Goal: Task Accomplishment & Management: Complete application form

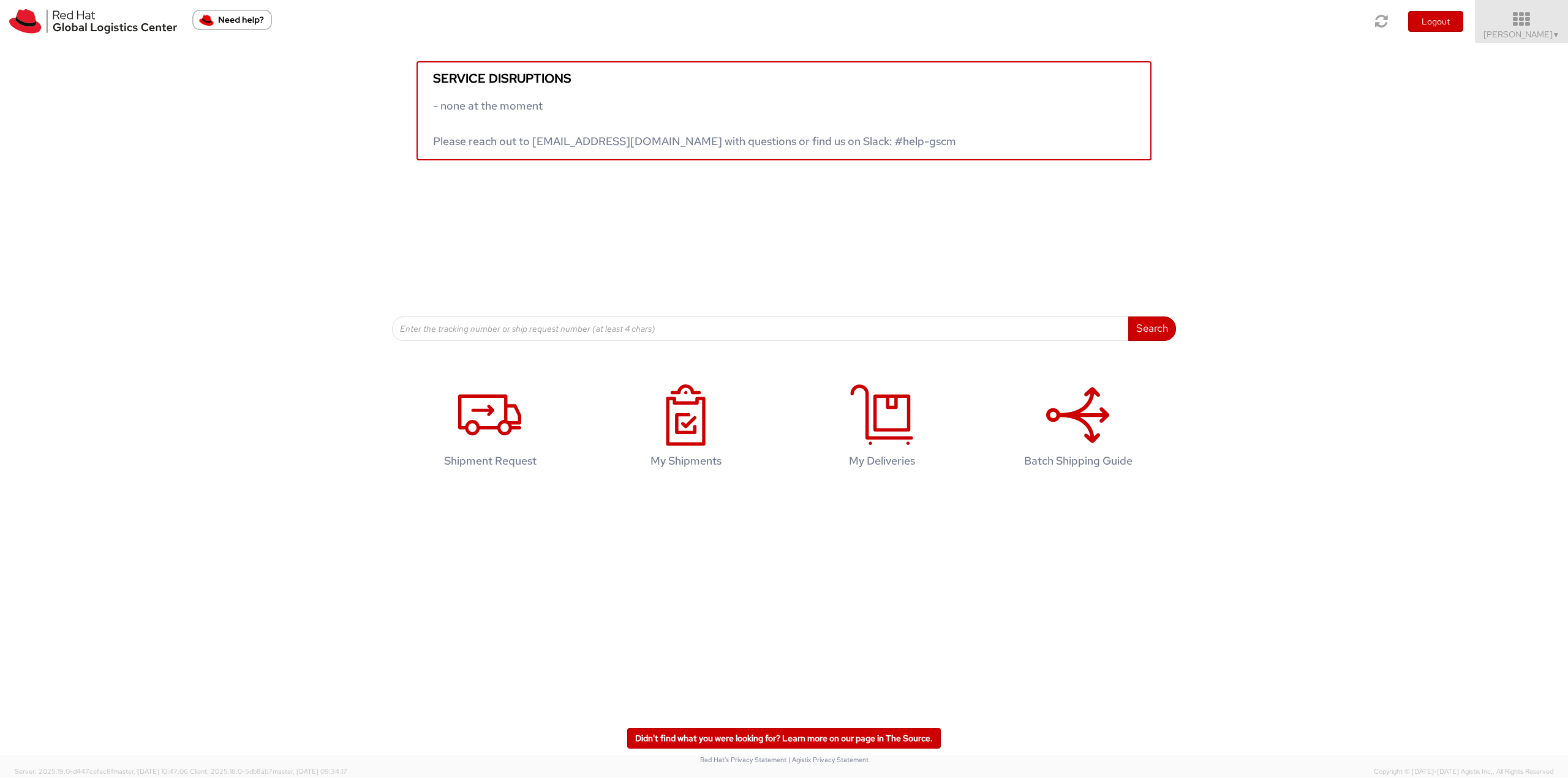
click at [1532, 25] on icon at bounding box center [1521, 20] width 107 height 17
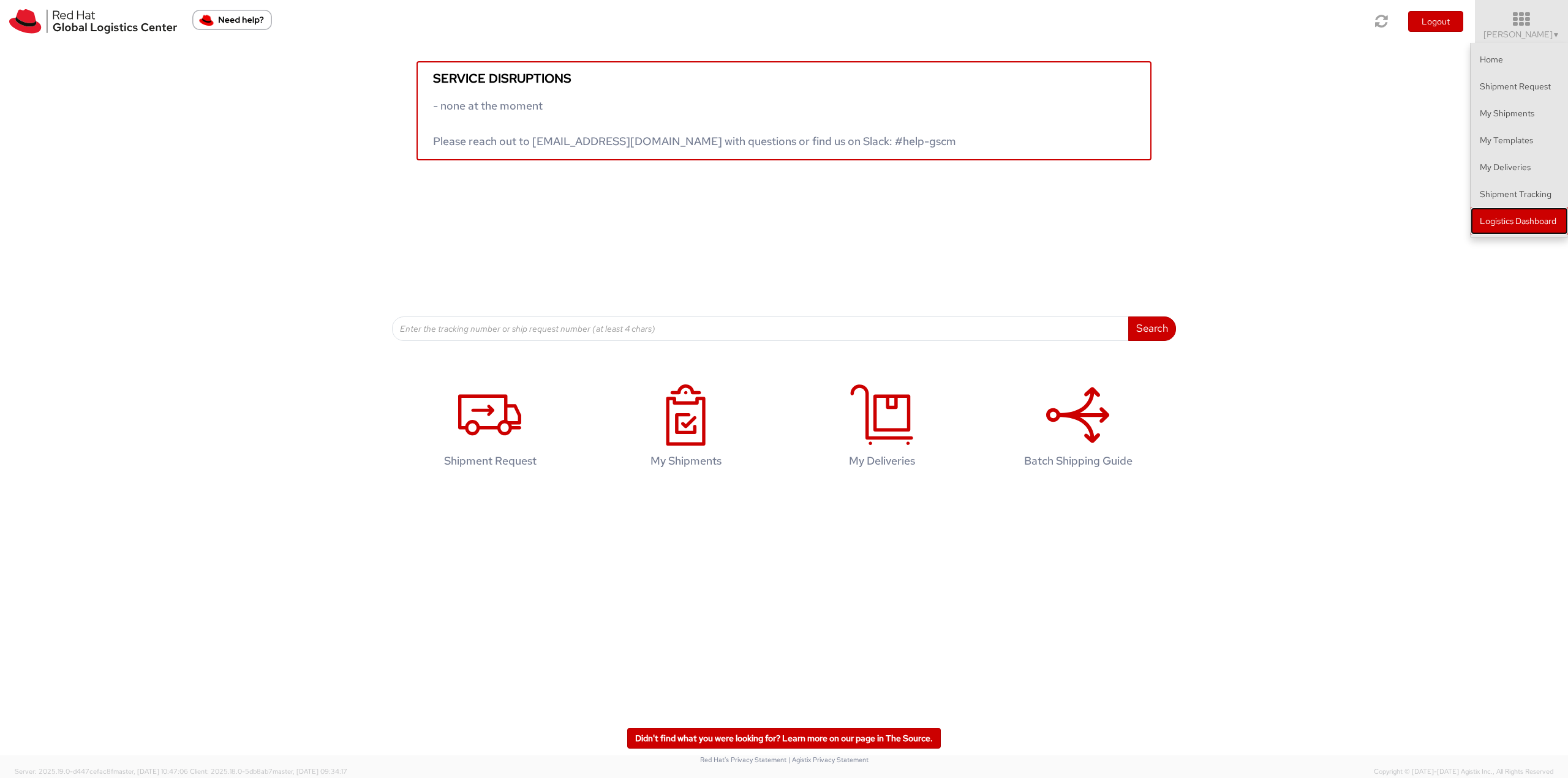
click at [1522, 224] on link "Logistics Dashboard" at bounding box center [1519, 221] width 98 height 27
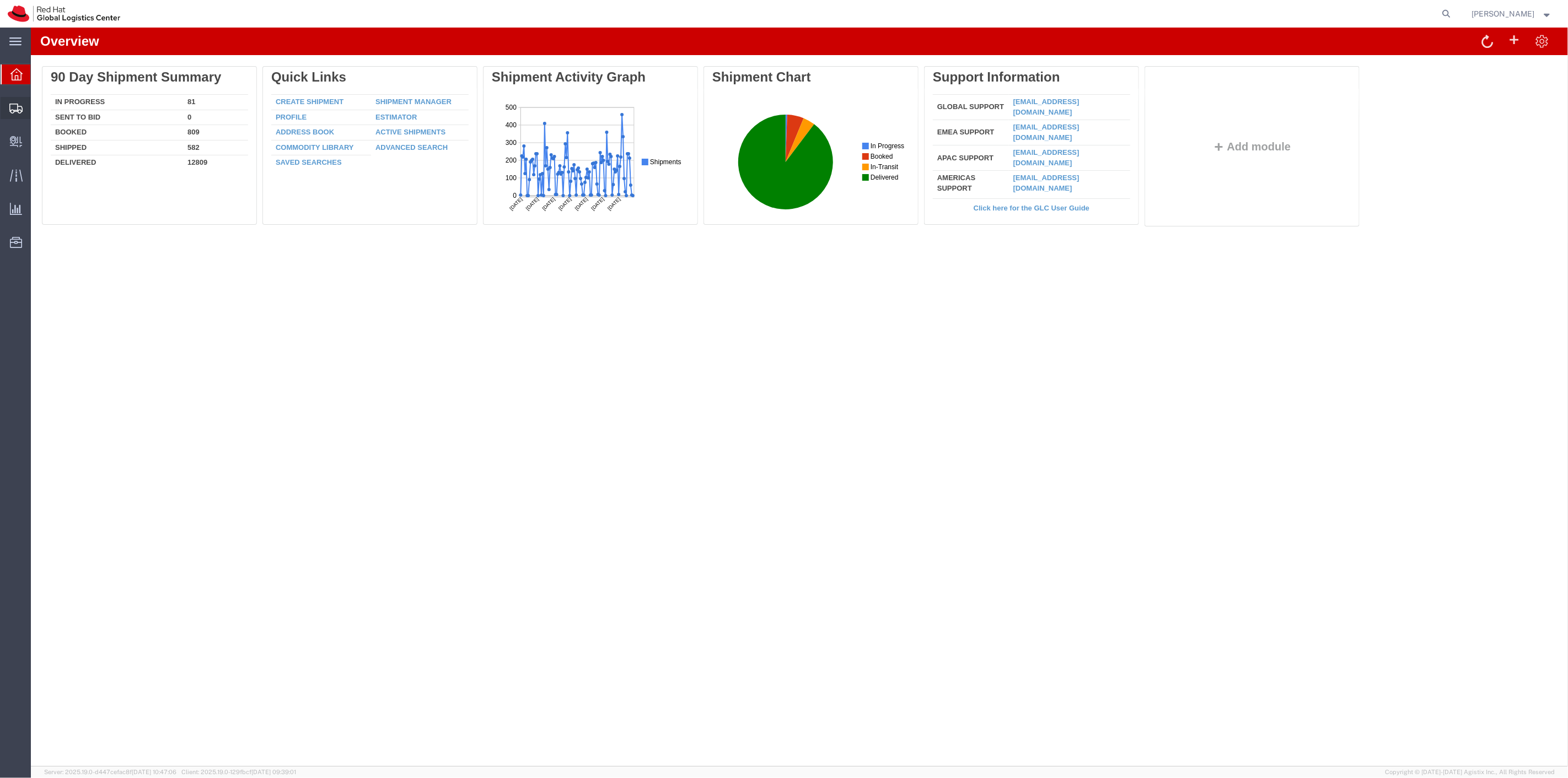
click at [0, 0] on span "Shipment Manager" at bounding box center [0, 0] width 0 height 0
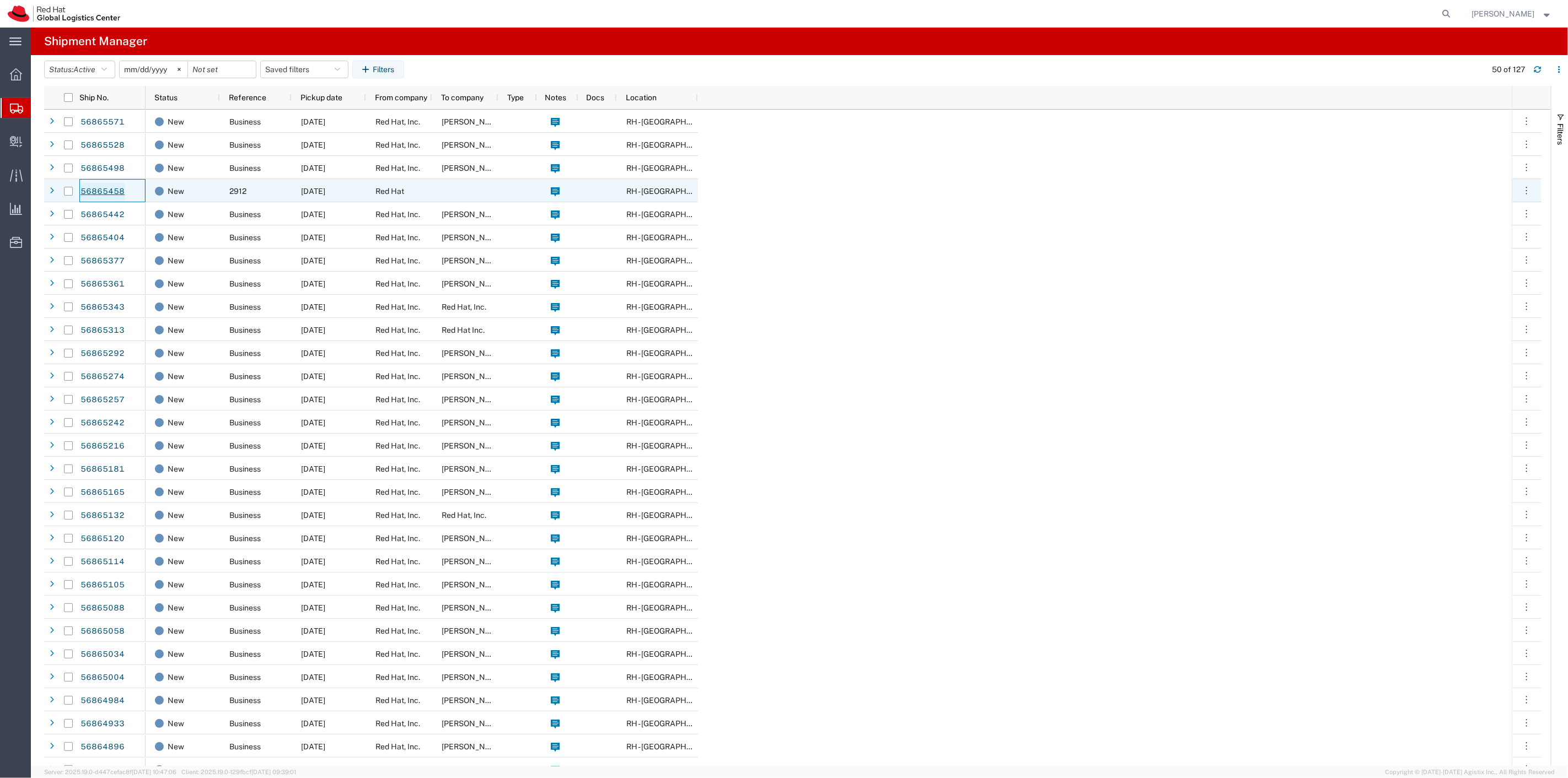
click at [113, 188] on link "56865458" at bounding box center [102, 192] width 46 height 17
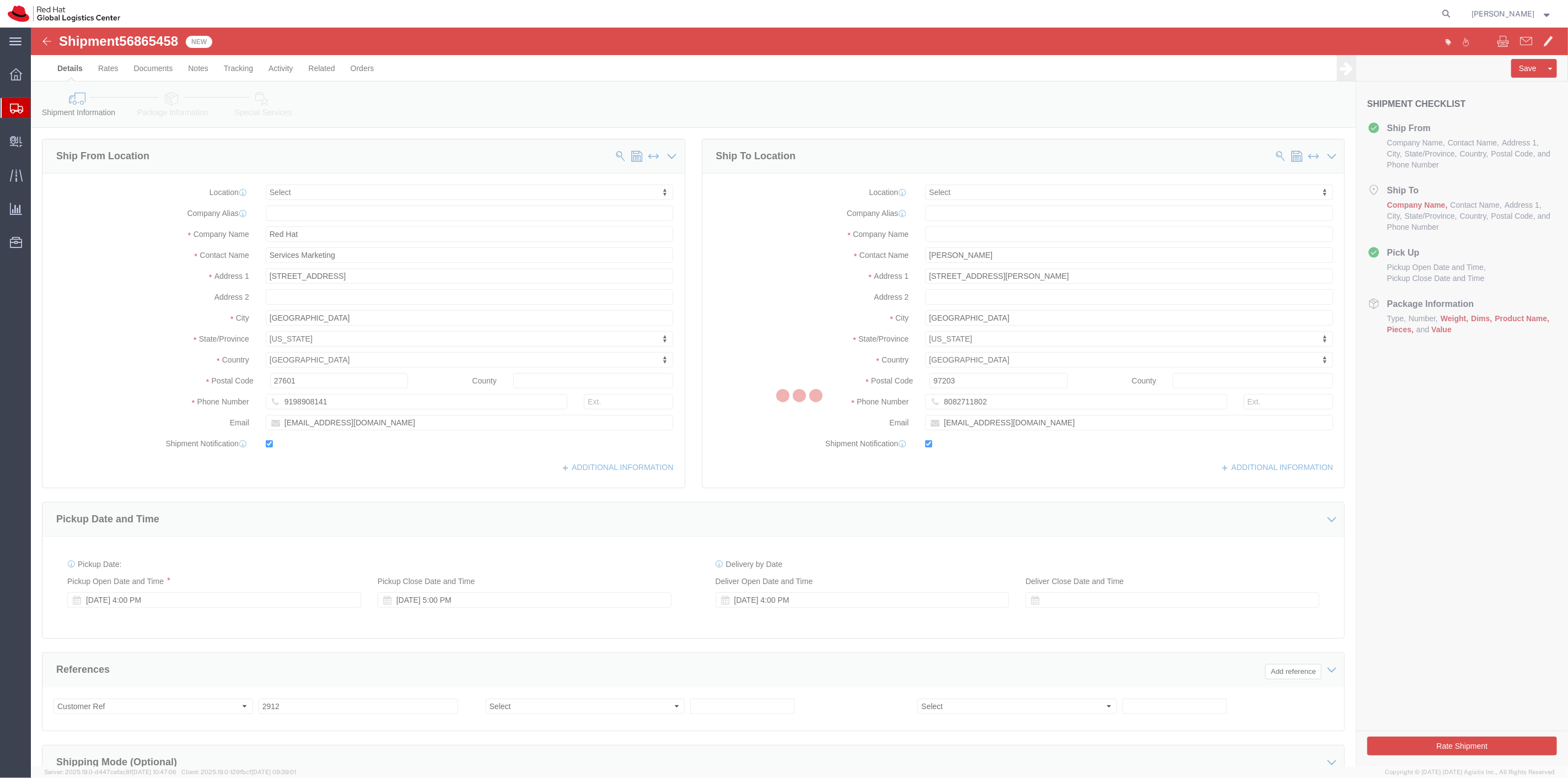
click at [945, 234] on div at bounding box center [800, 397] width 1538 height 739
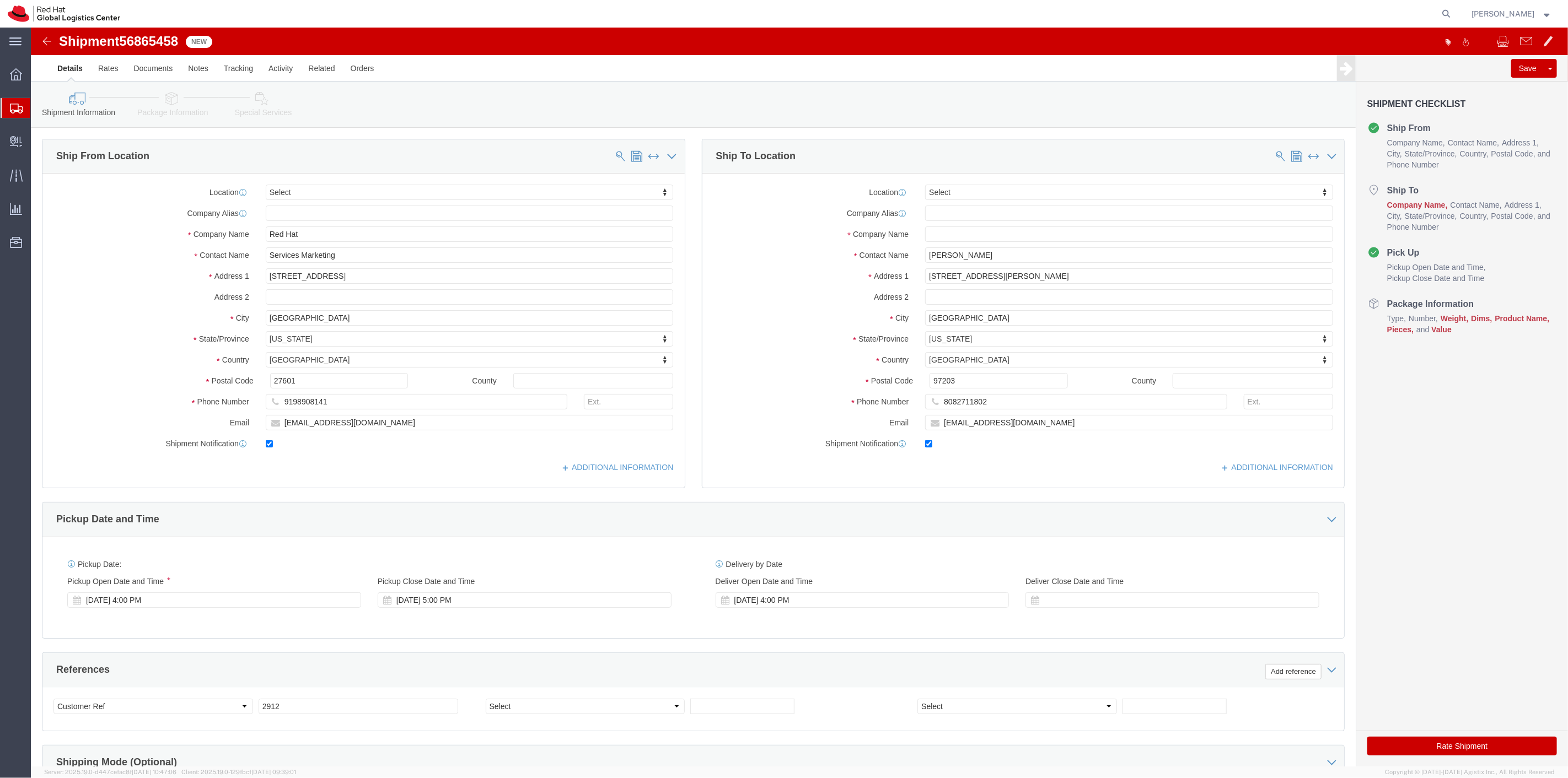
select select
click input "text"
type input "Red Hat"
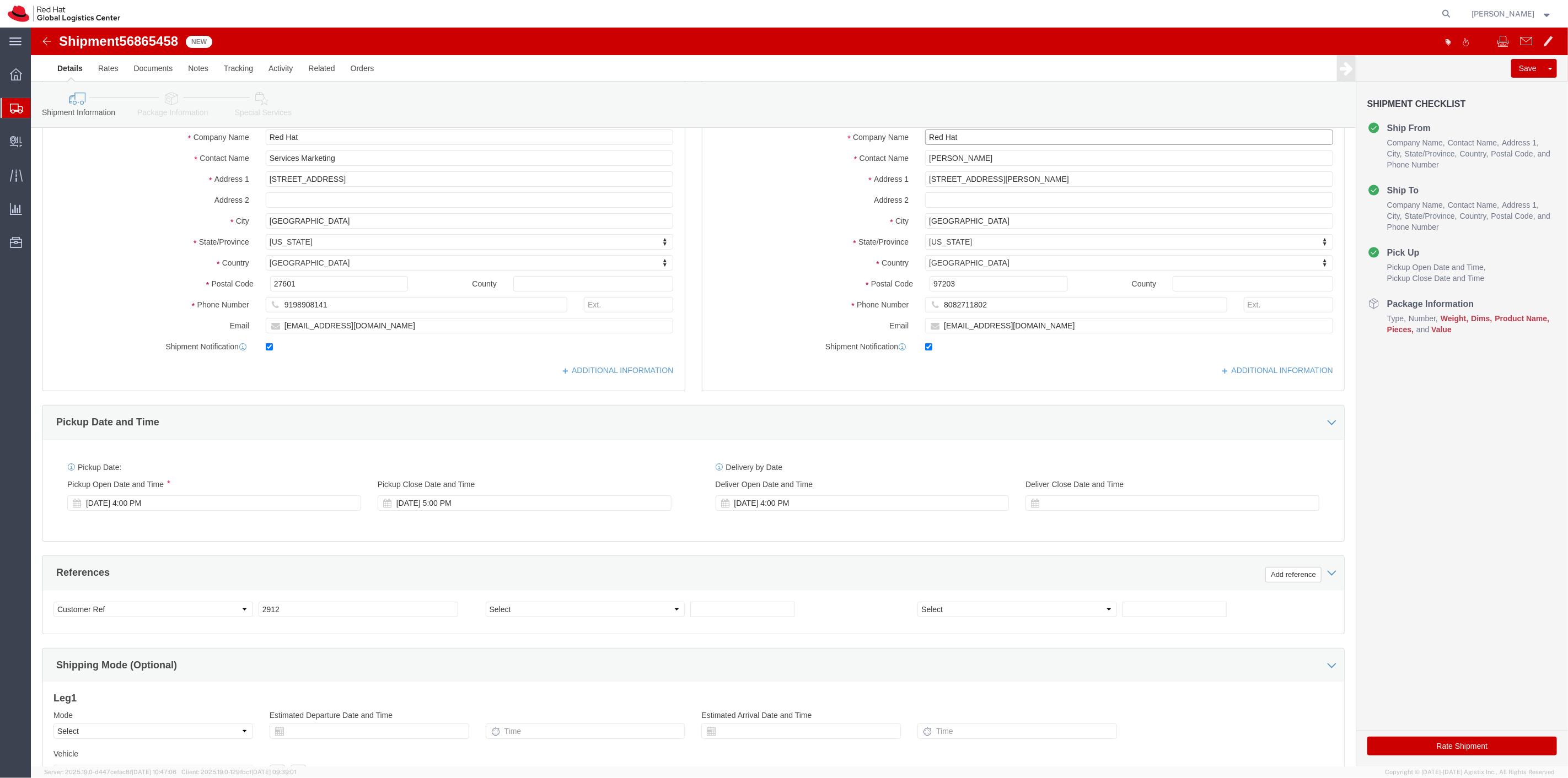
scroll to position [212, 0]
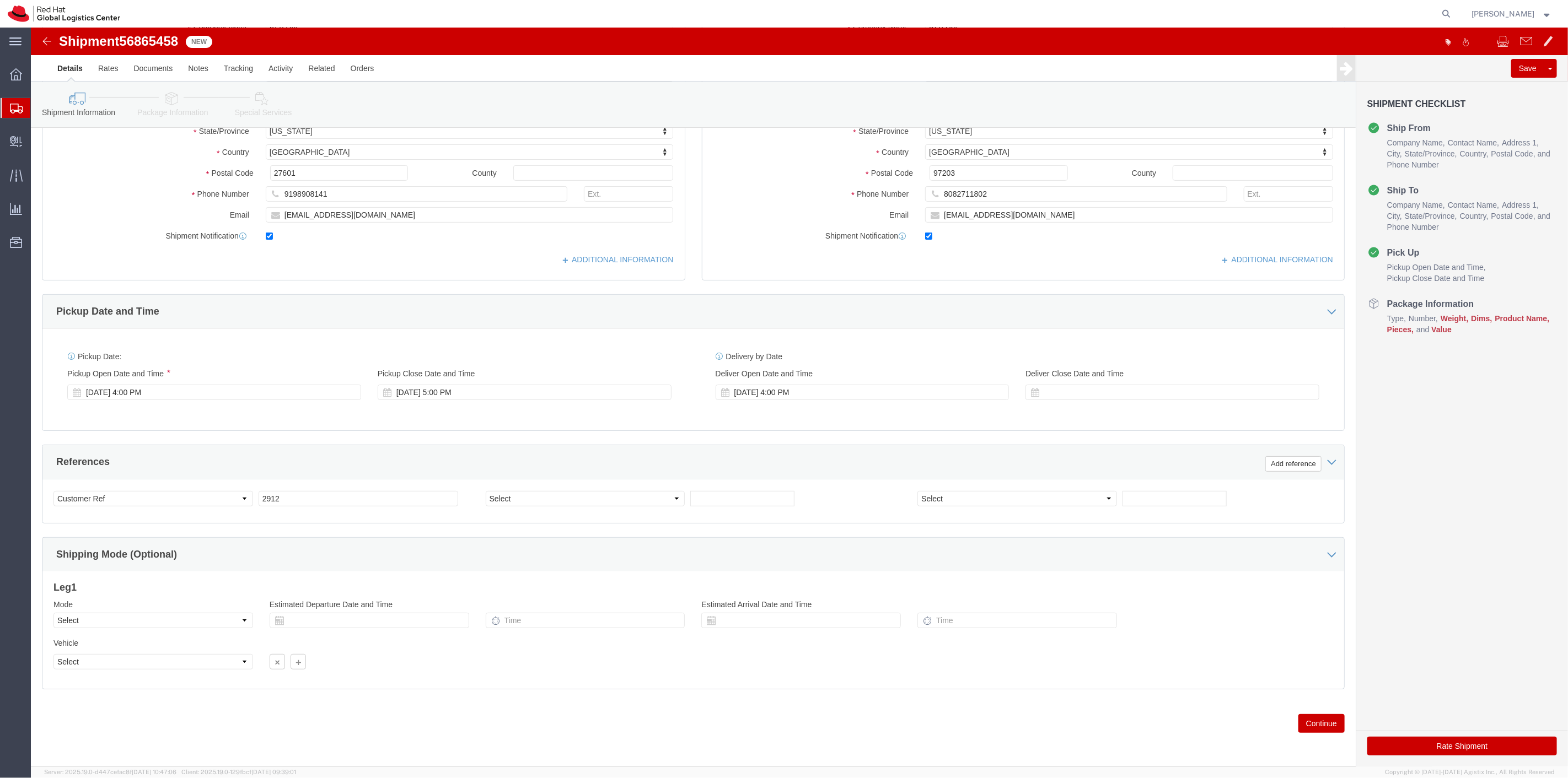
click button "Continue"
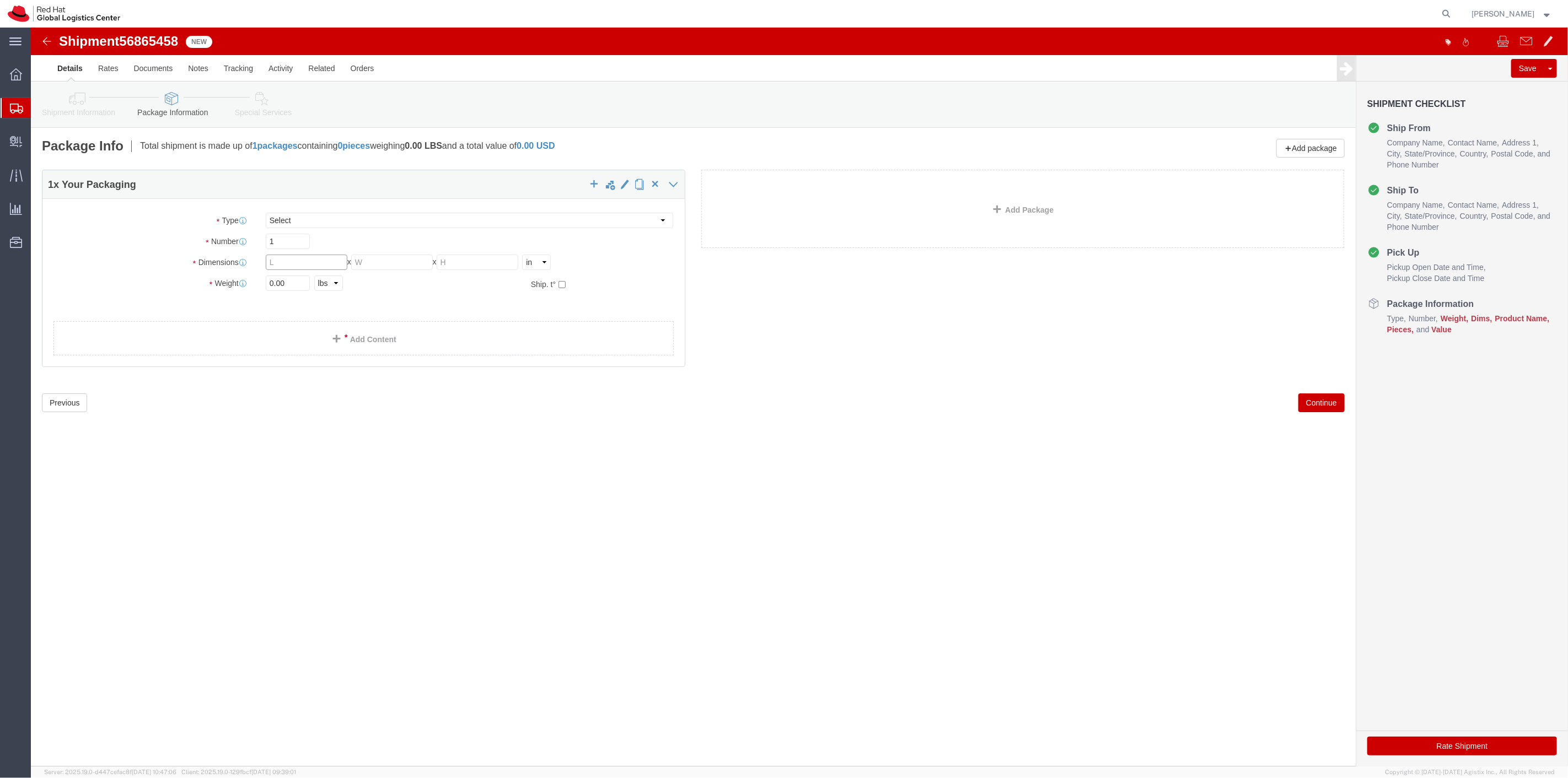
click input "text"
type input "13"
type input "10"
type input "4"
drag, startPoint x: 252, startPoint y: 252, endPoint x: 213, endPoint y: 250, distance: 39.1
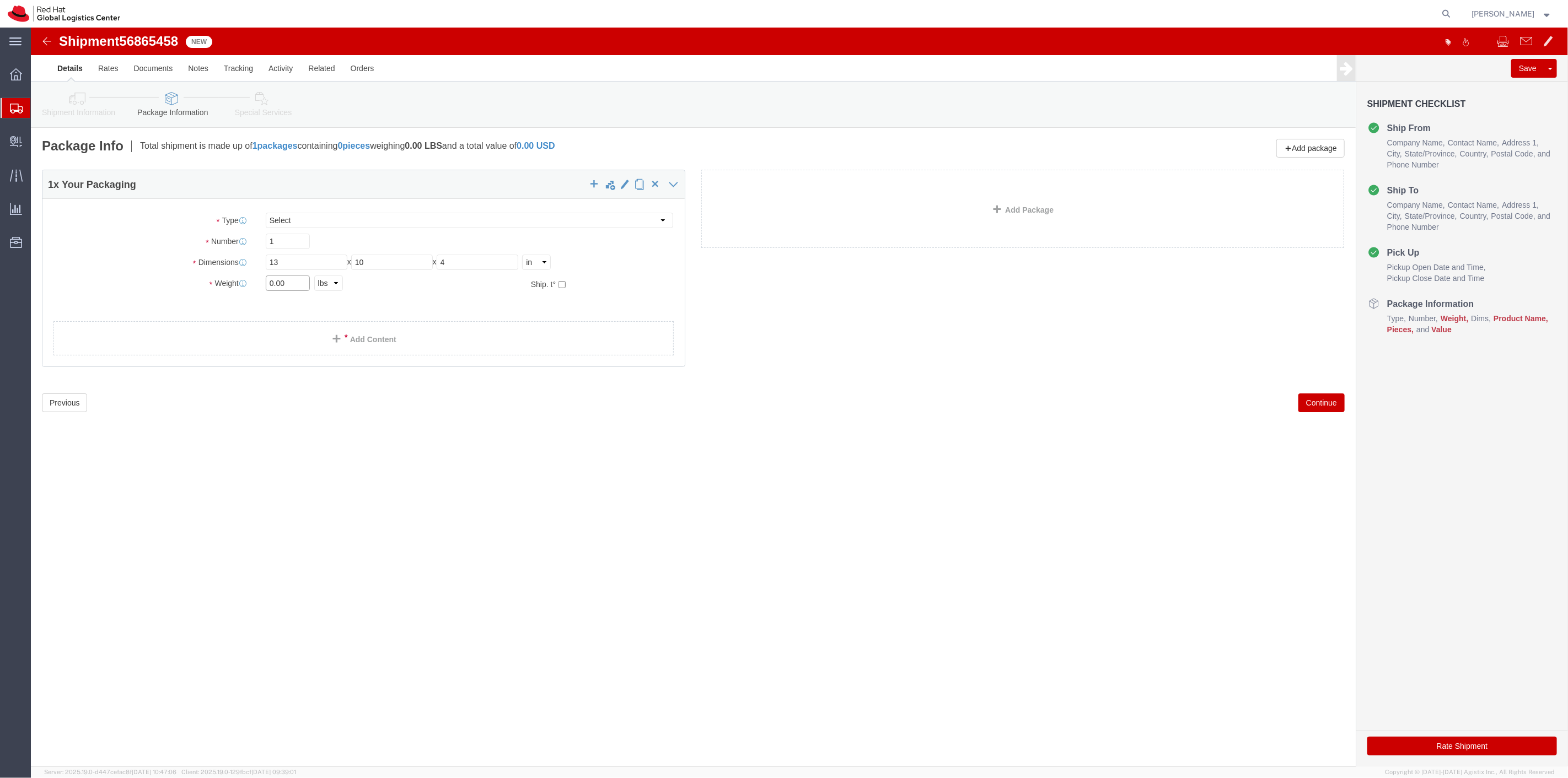
click div "Weight 0.00 Select kgs lbs Ship. t°"
type input "3"
click button "Continue"
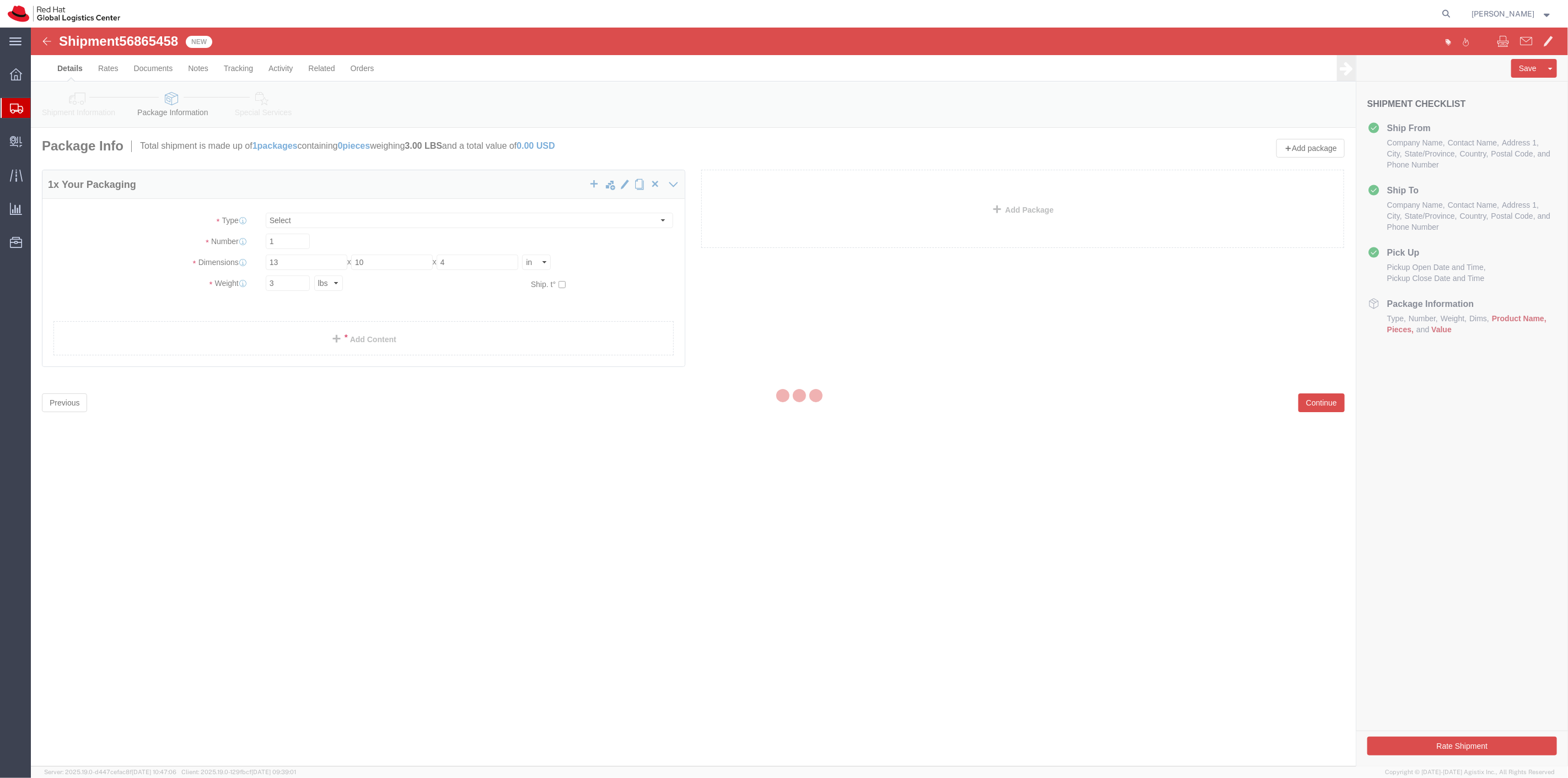
select select
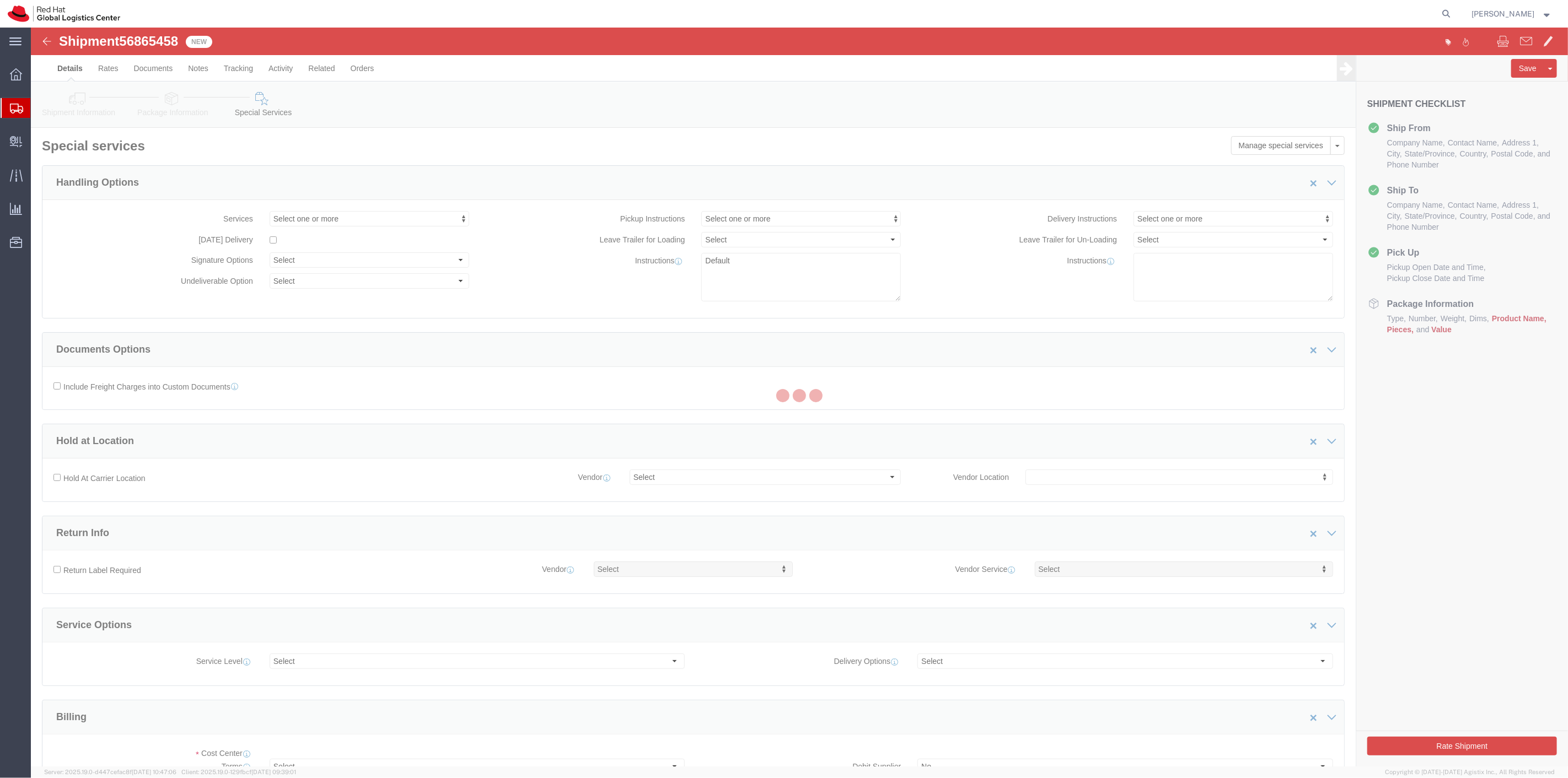
select select "COSTCENTER"
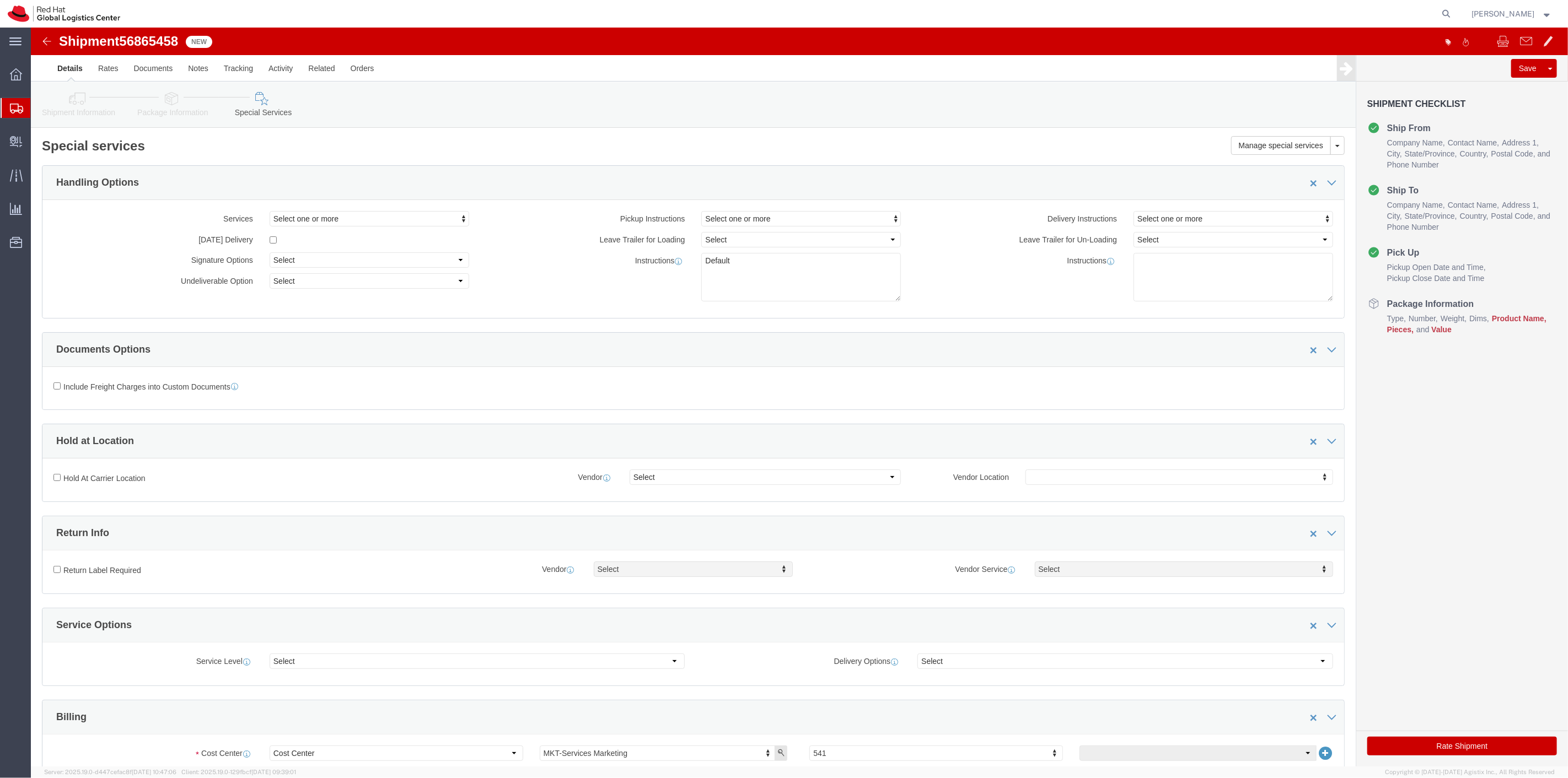
click icon
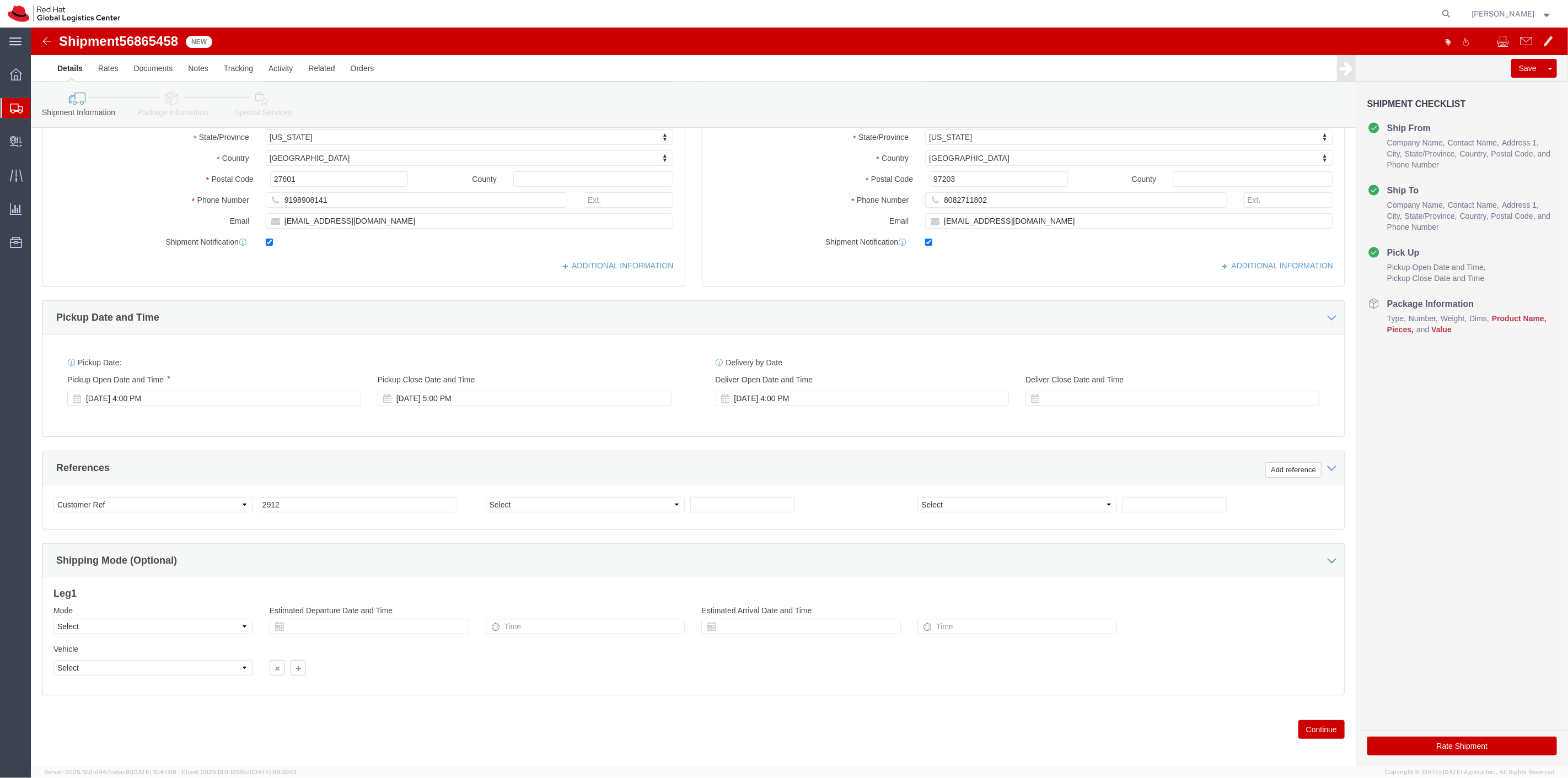
scroll to position [212, 0]
click div "Previous Continue"
click button "Continue"
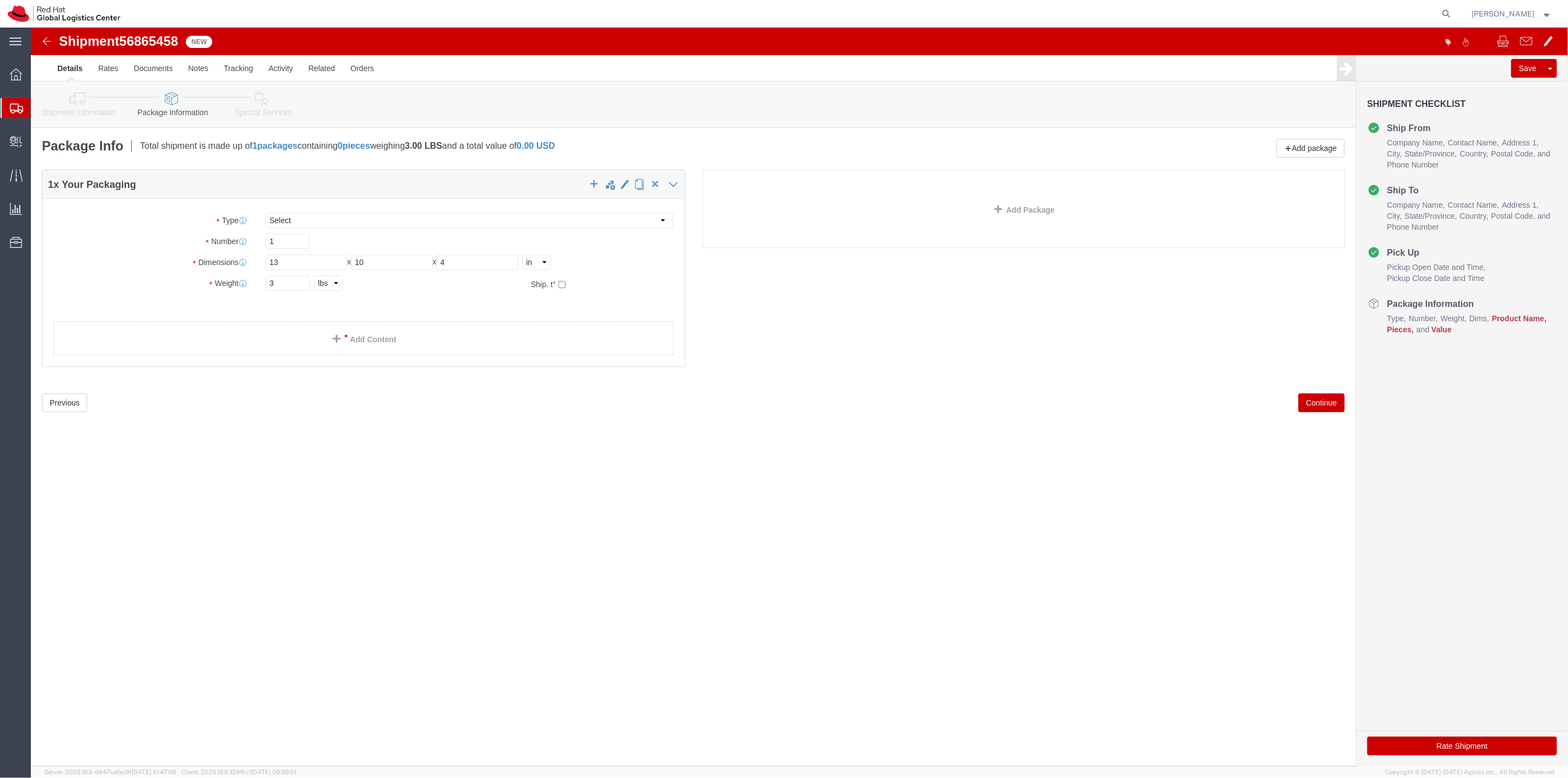
scroll to position [0, 0]
click button "Continue"
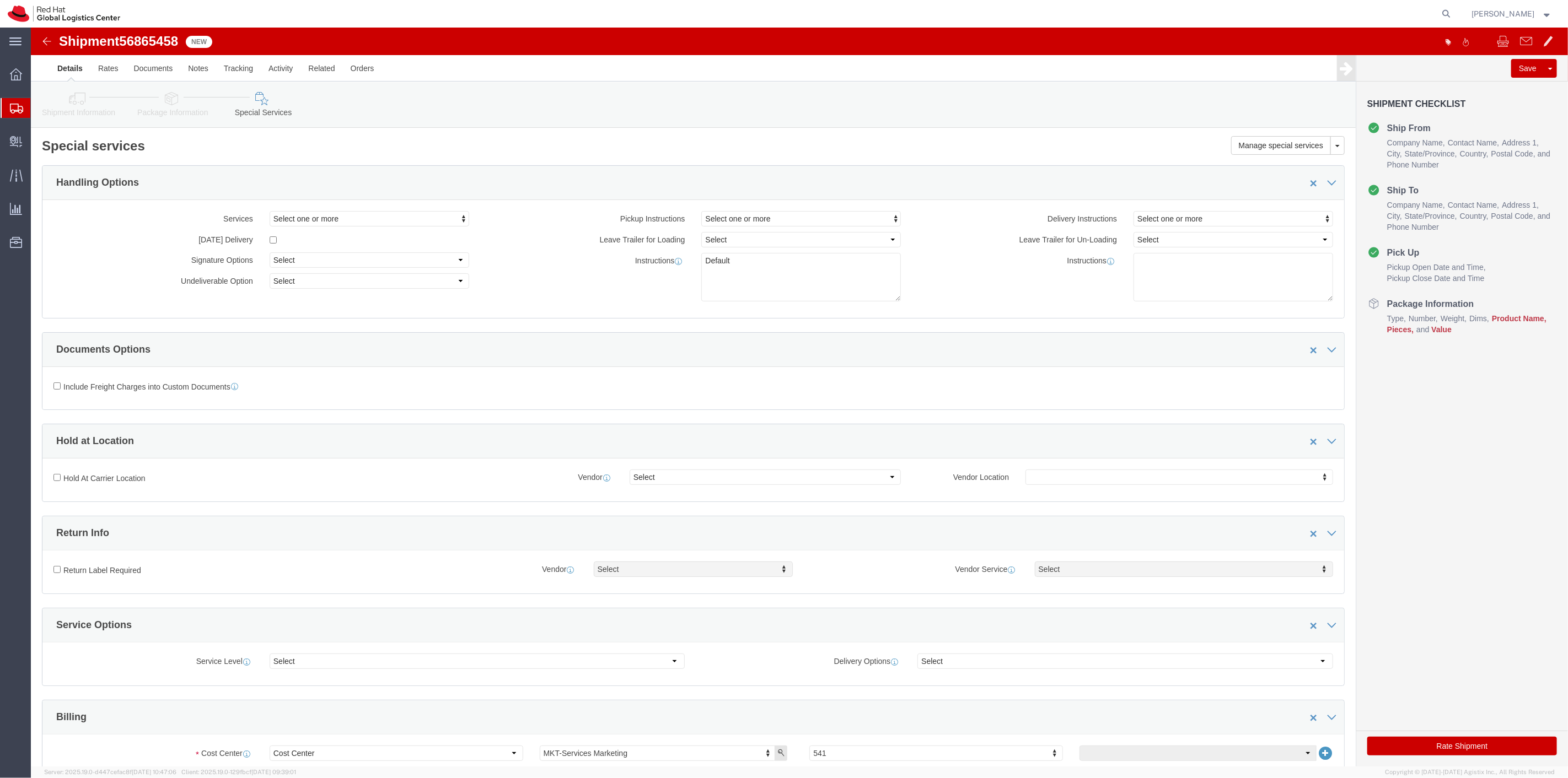
click icon
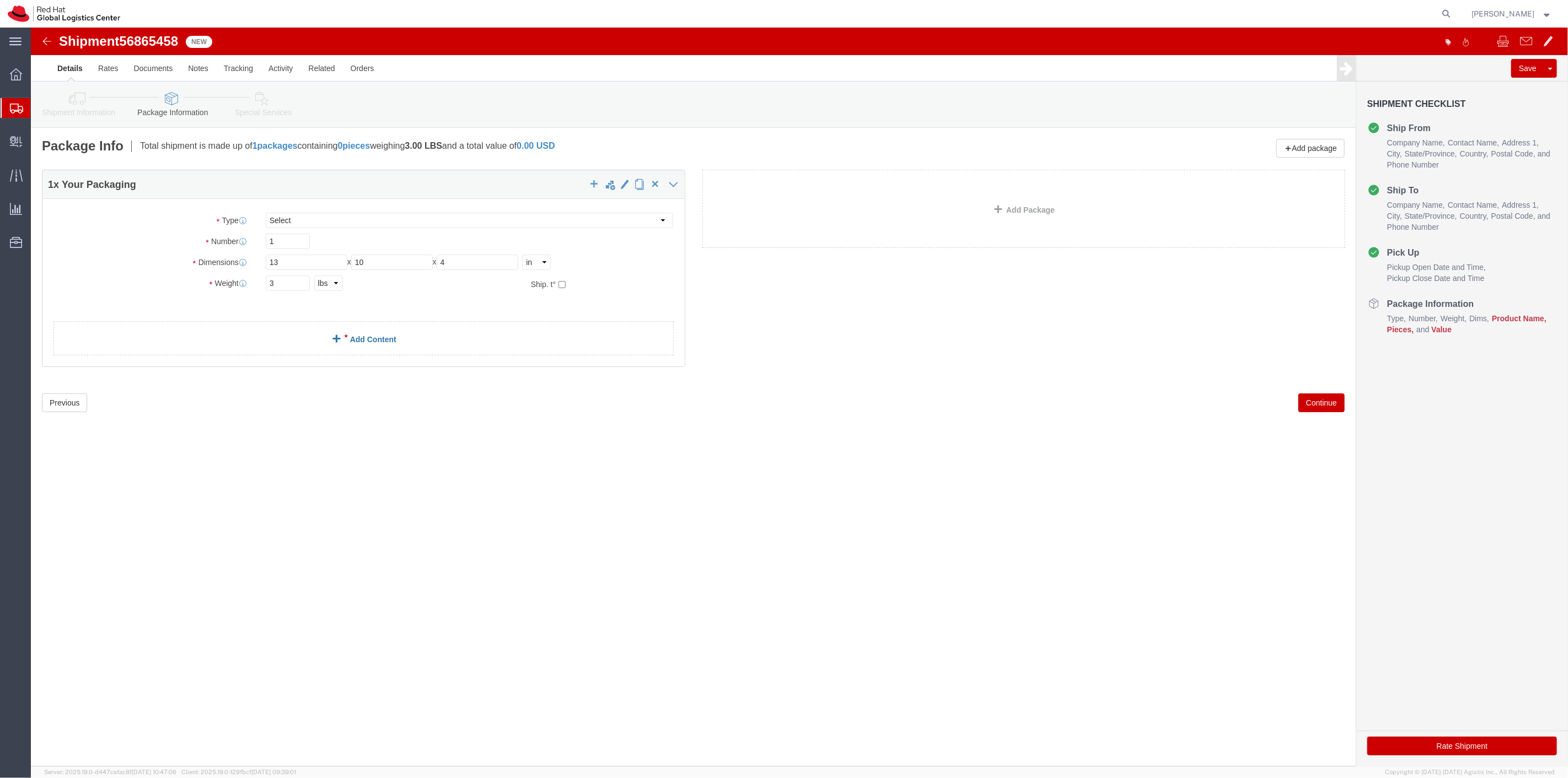
click link "Add Content"
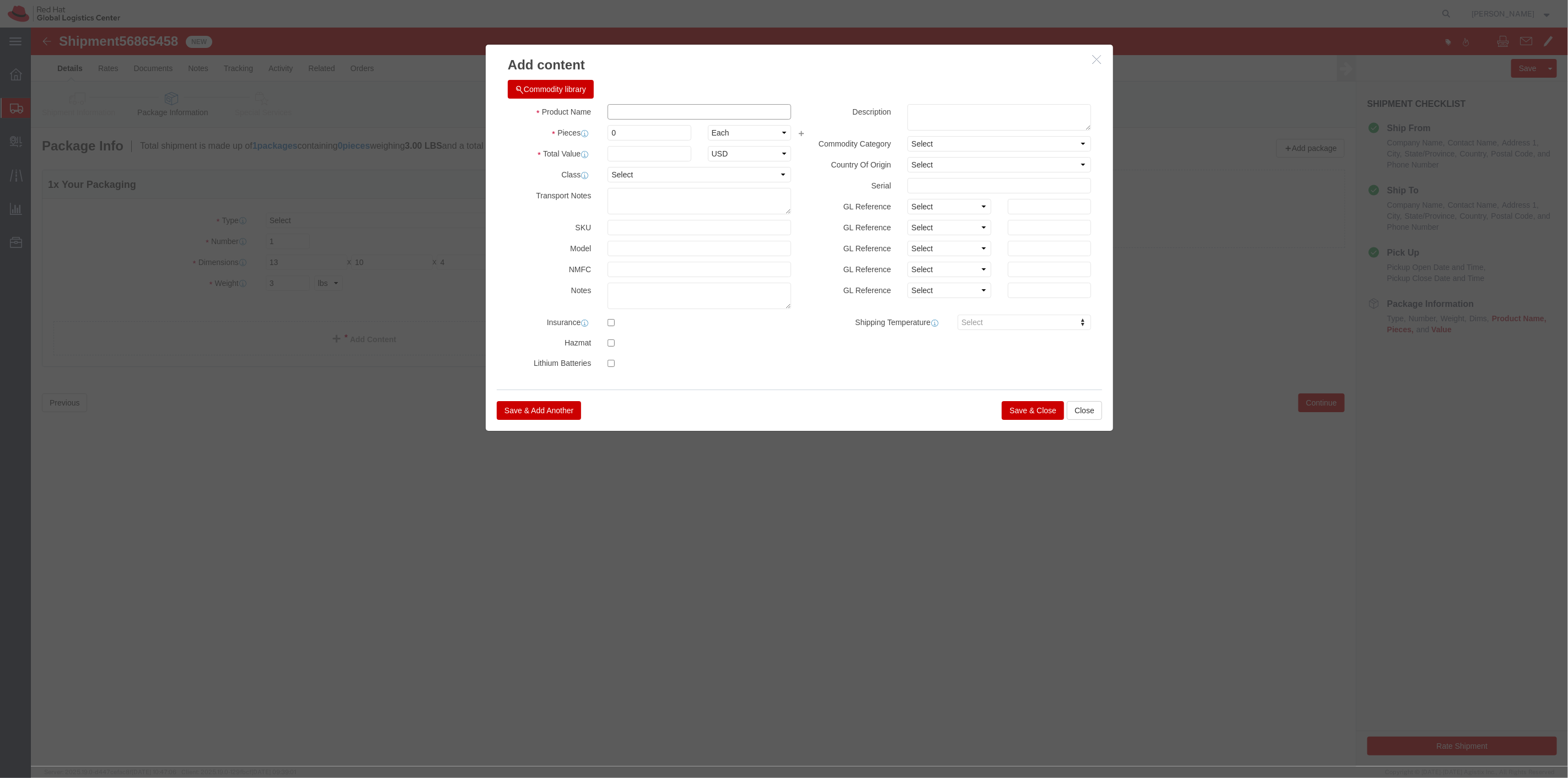
paste input "Puffer Jackets Women's L"
type input "Puffer Jackets Women's L"
paste textarea "Puffer Jackets Women's L"
type textarea "Puffer Jackets Women's L"
drag, startPoint x: 599, startPoint y: 108, endPoint x: 561, endPoint y: 102, distance: 38.5
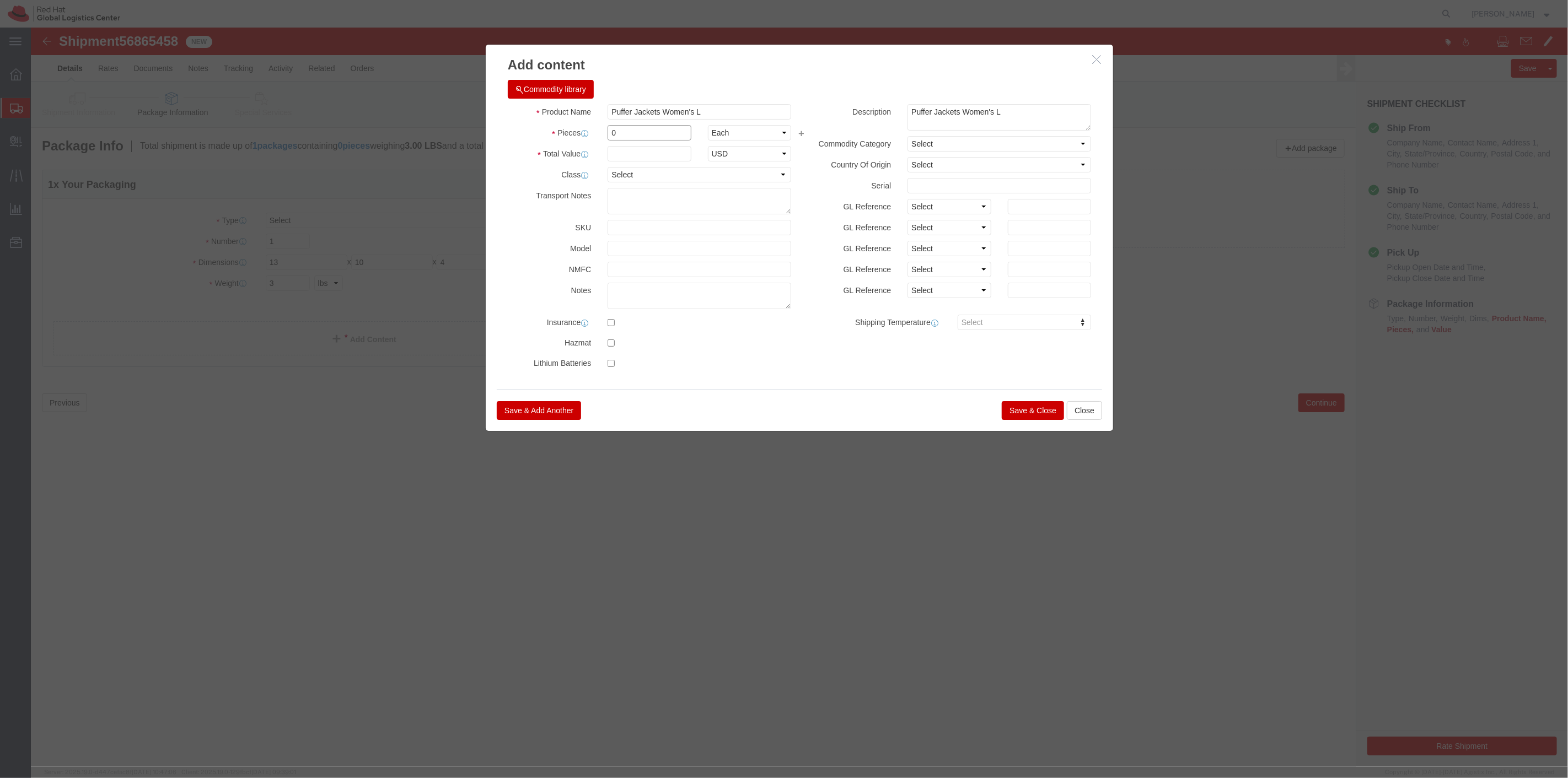
click div "Pieces 0 Select Bag Barrels 100Board Feet Bottle Box Blister Pack Carats Can Ca…"
type input "1"
click input "text"
type input "1"
select select "USD"
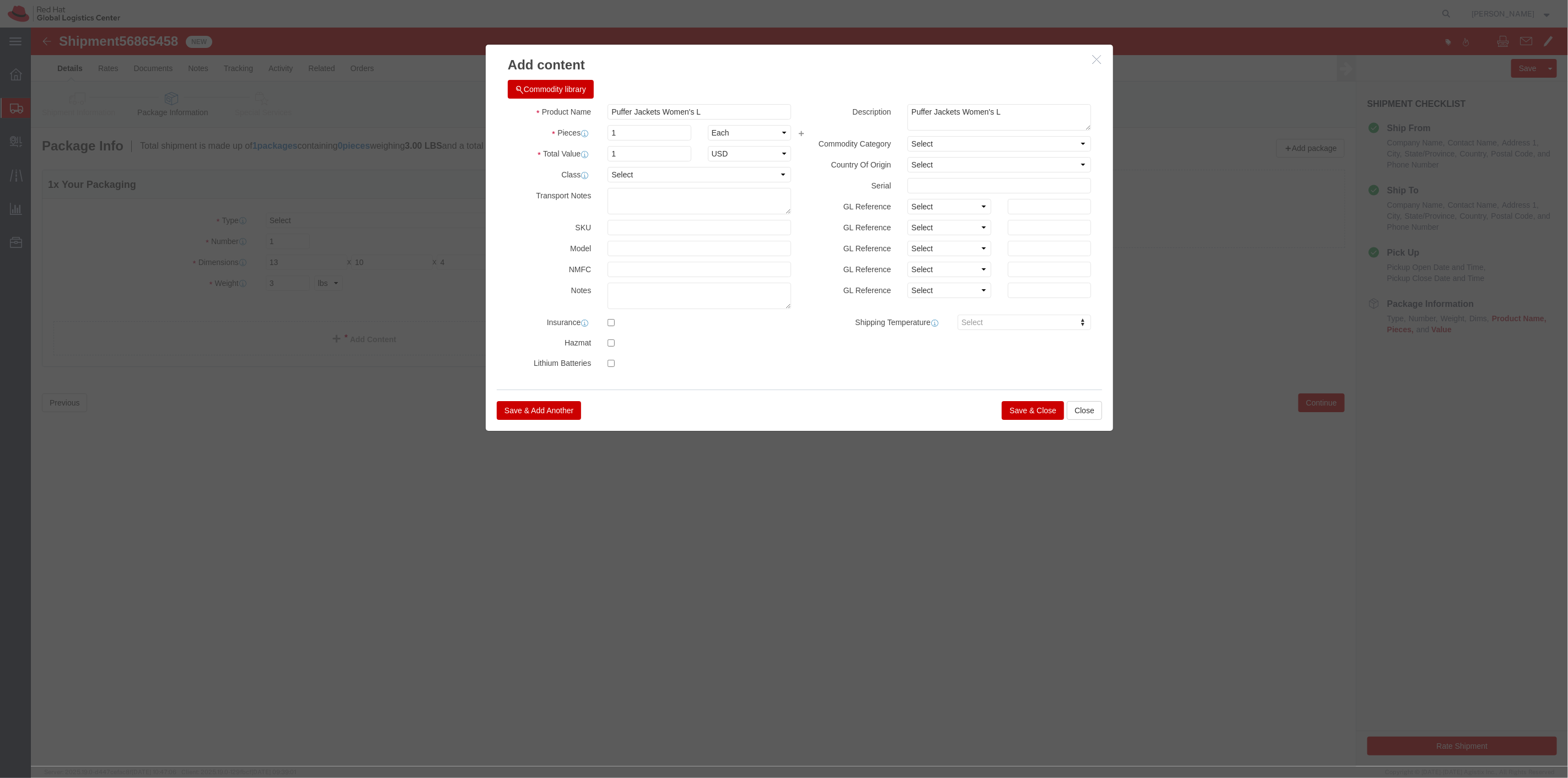
click button "Save & Close"
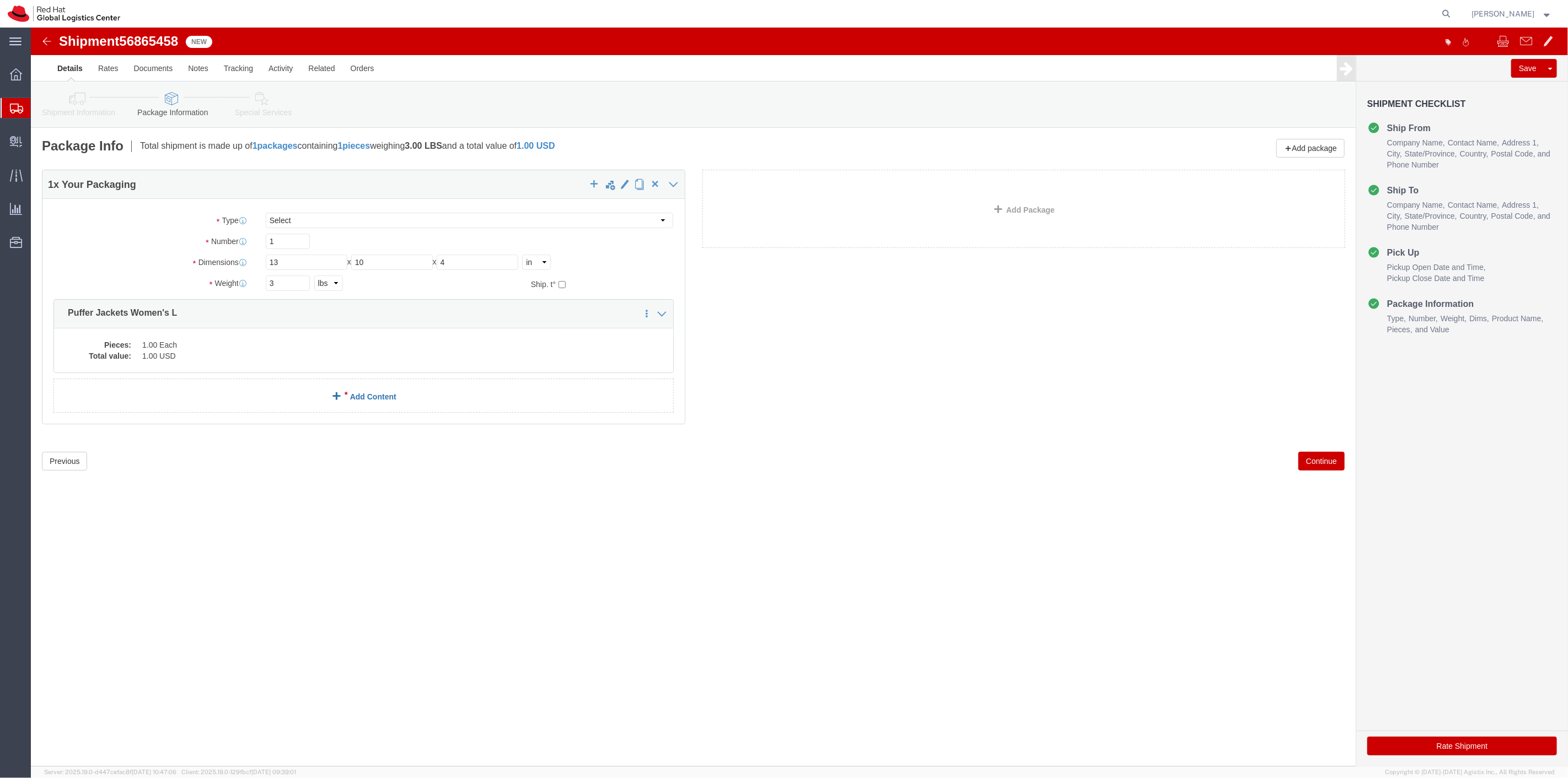
click link "Add Content"
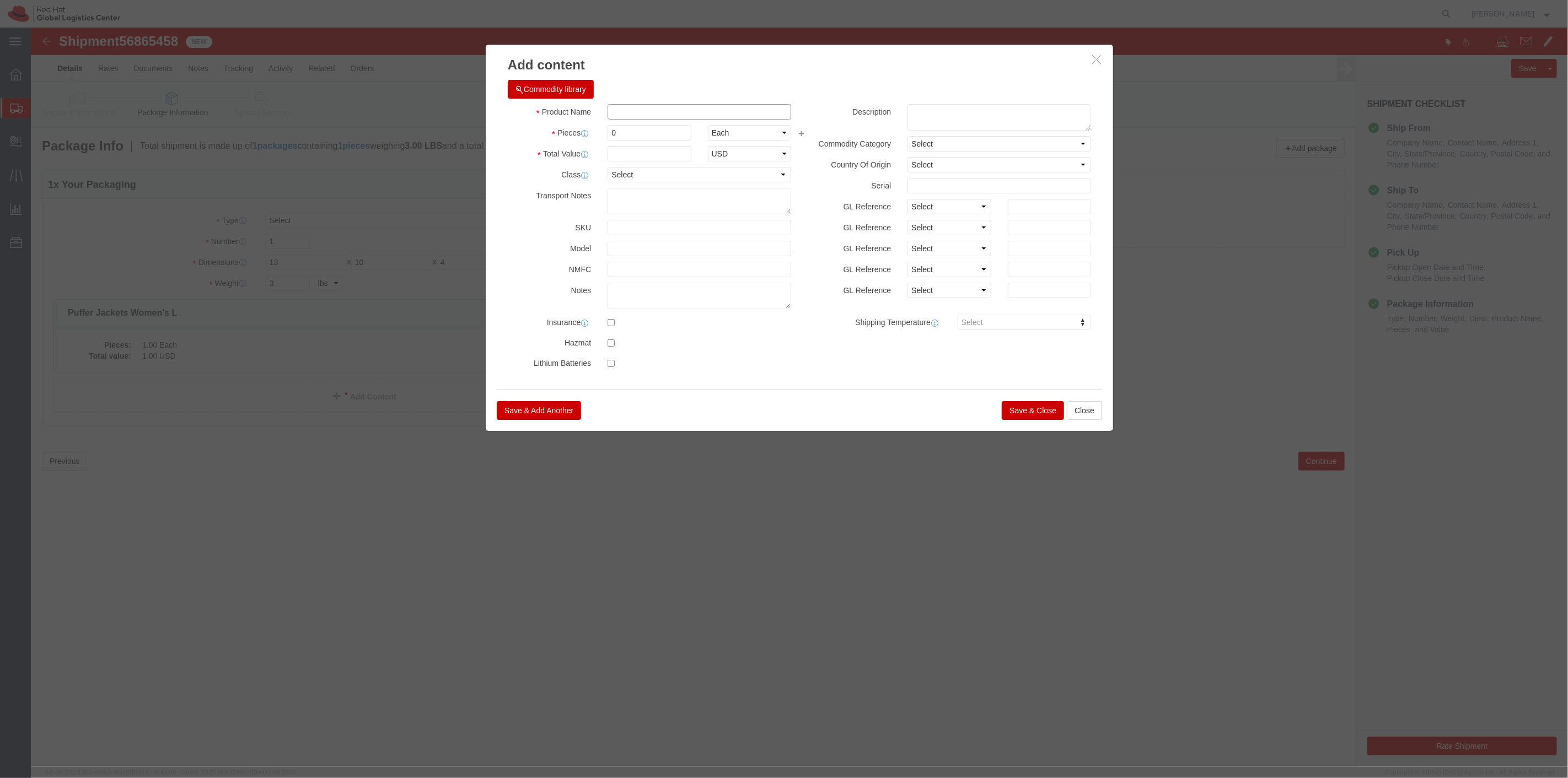
paste input "RH SVC Socks"
type input "RH SVC Socks"
paste textarea "RH SVC Socks"
type textarea "RH SVC Socks"
drag, startPoint x: 610, startPoint y: 105, endPoint x: 557, endPoint y: 111, distance: 53.3
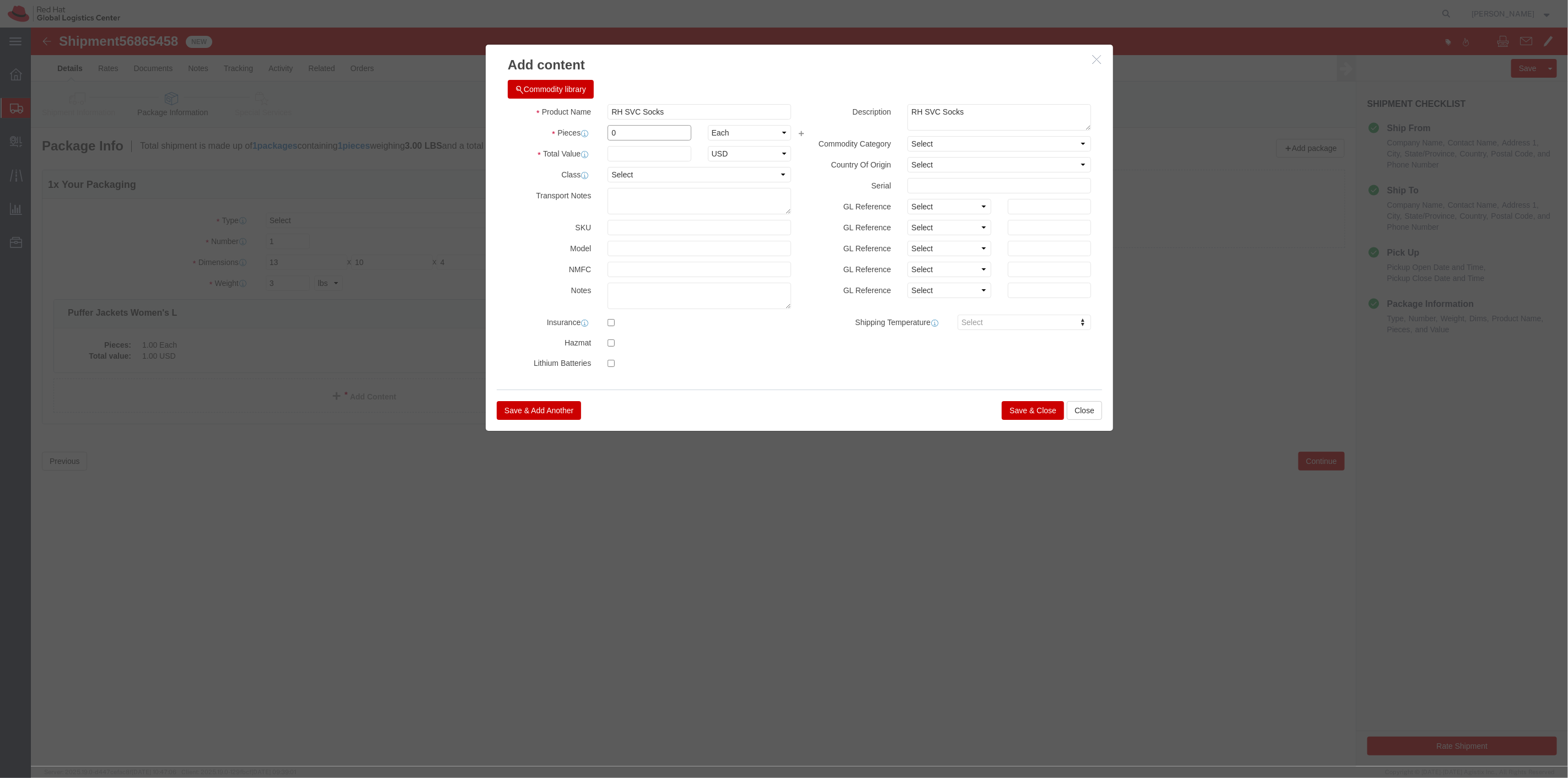
click div "Pieces 0 Select Bag Barrels 100Board Feet Bottle Box Blister Pack Carats Can Ca…"
type input "1"
click input "text"
type input "1"
select select "USD"
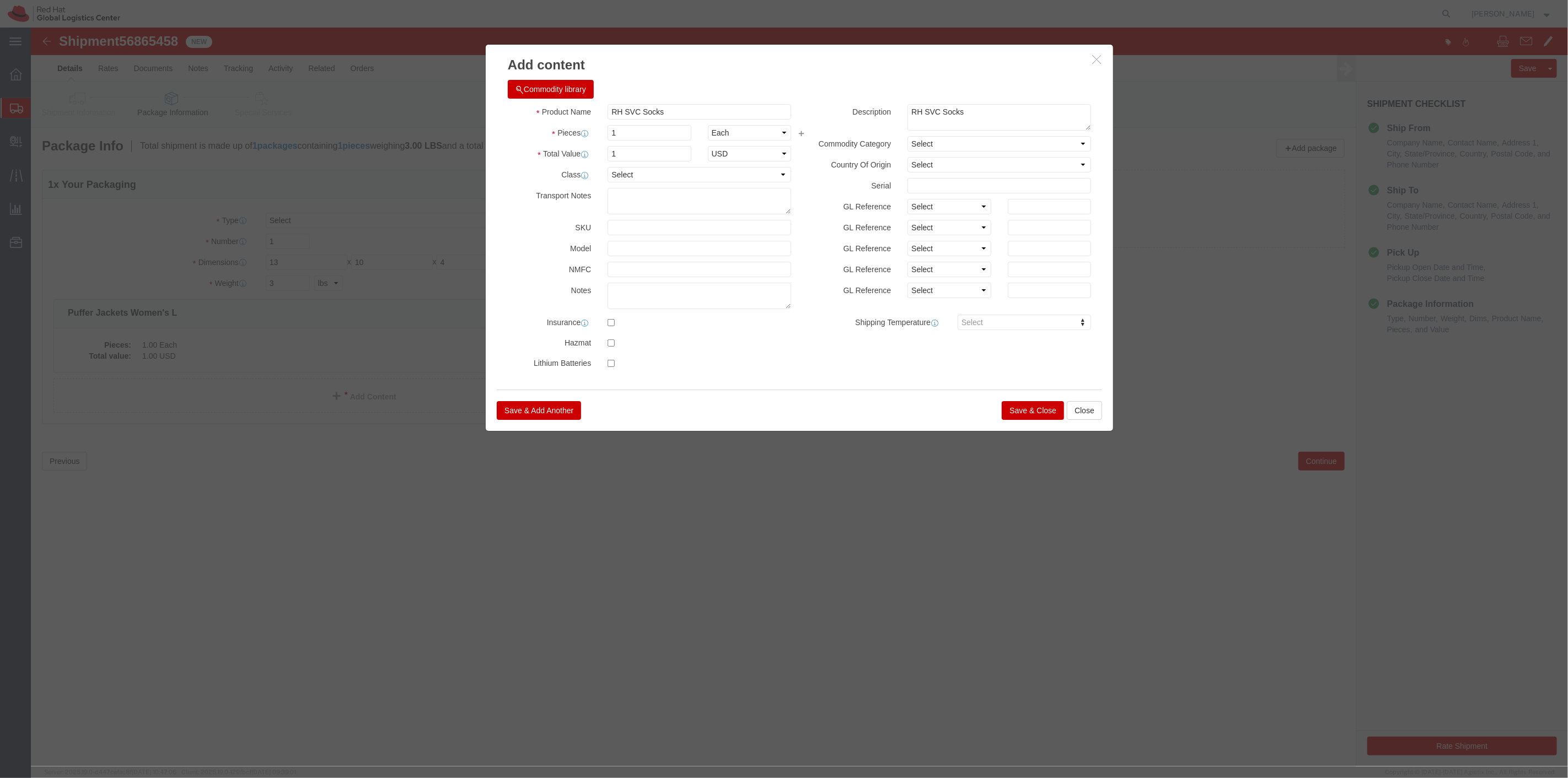
click button "Save & Close"
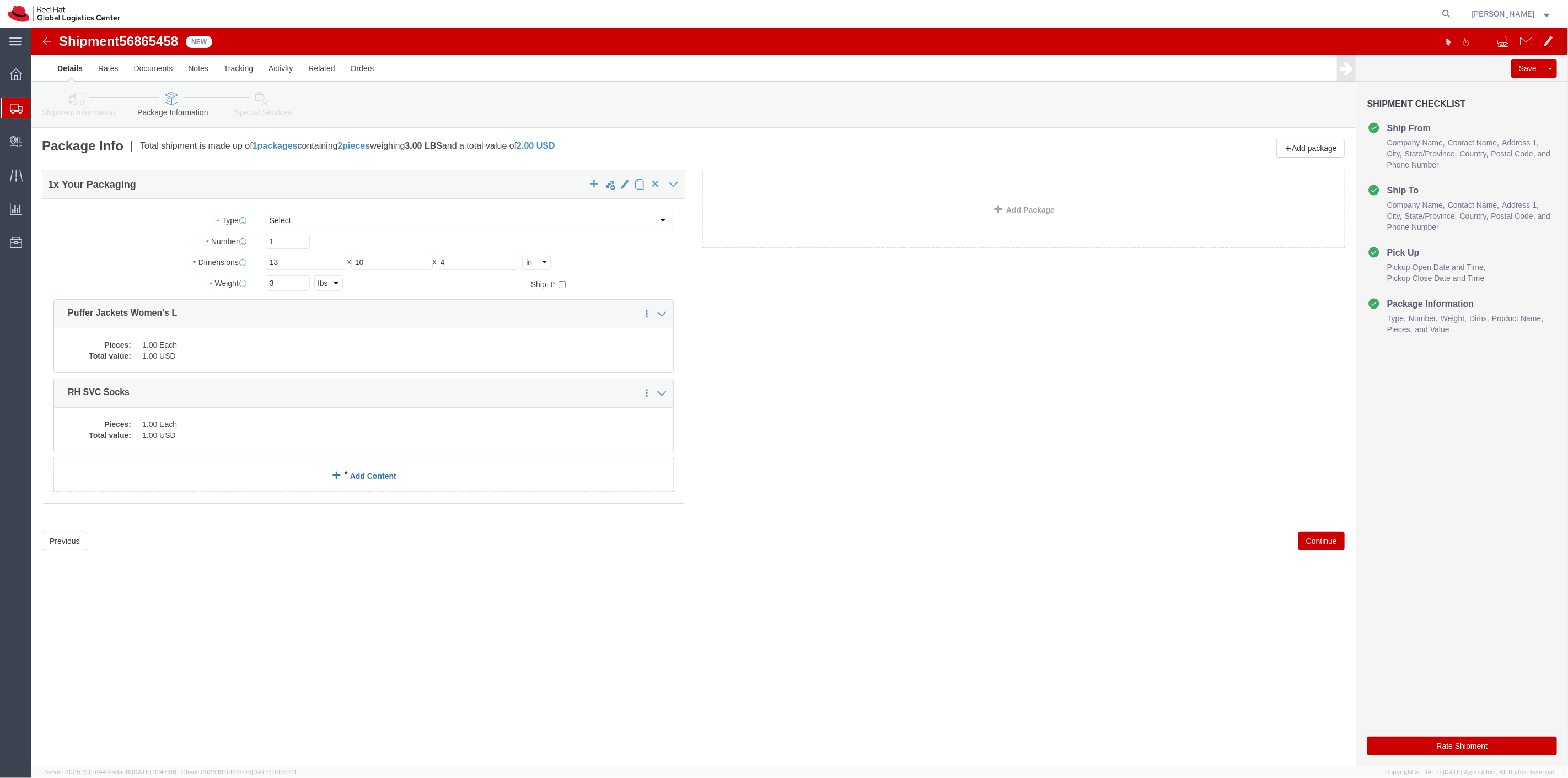
click link "Add Content"
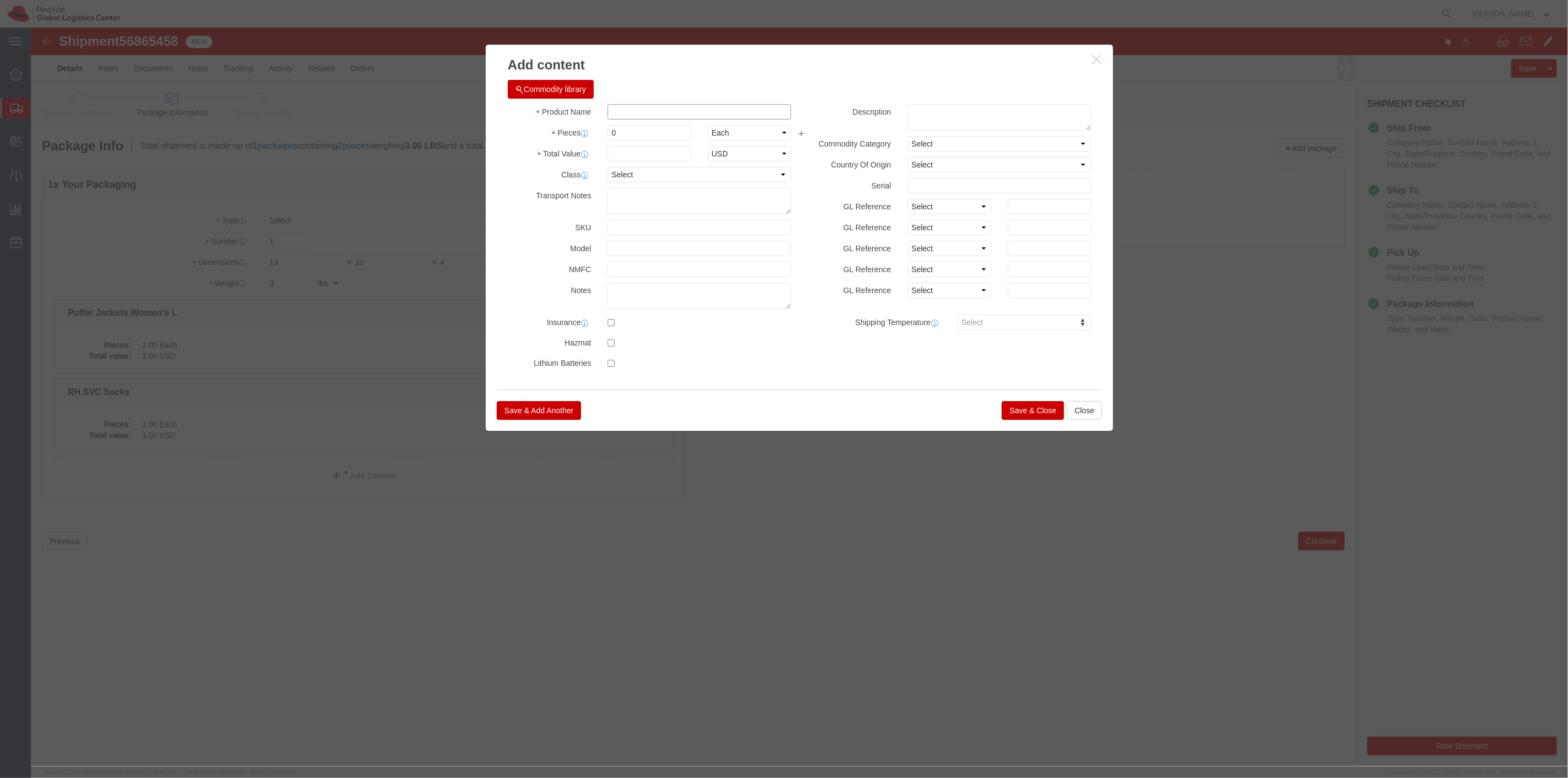
paste input "Waterproof Jackets Women's L"
type input "Waterproof Jackets Women's L"
drag, startPoint x: 899, startPoint y: 81, endPoint x: 889, endPoint y: 87, distance: 11.7
click textarea
paste textarea "Waterproof Jackets Women's L"
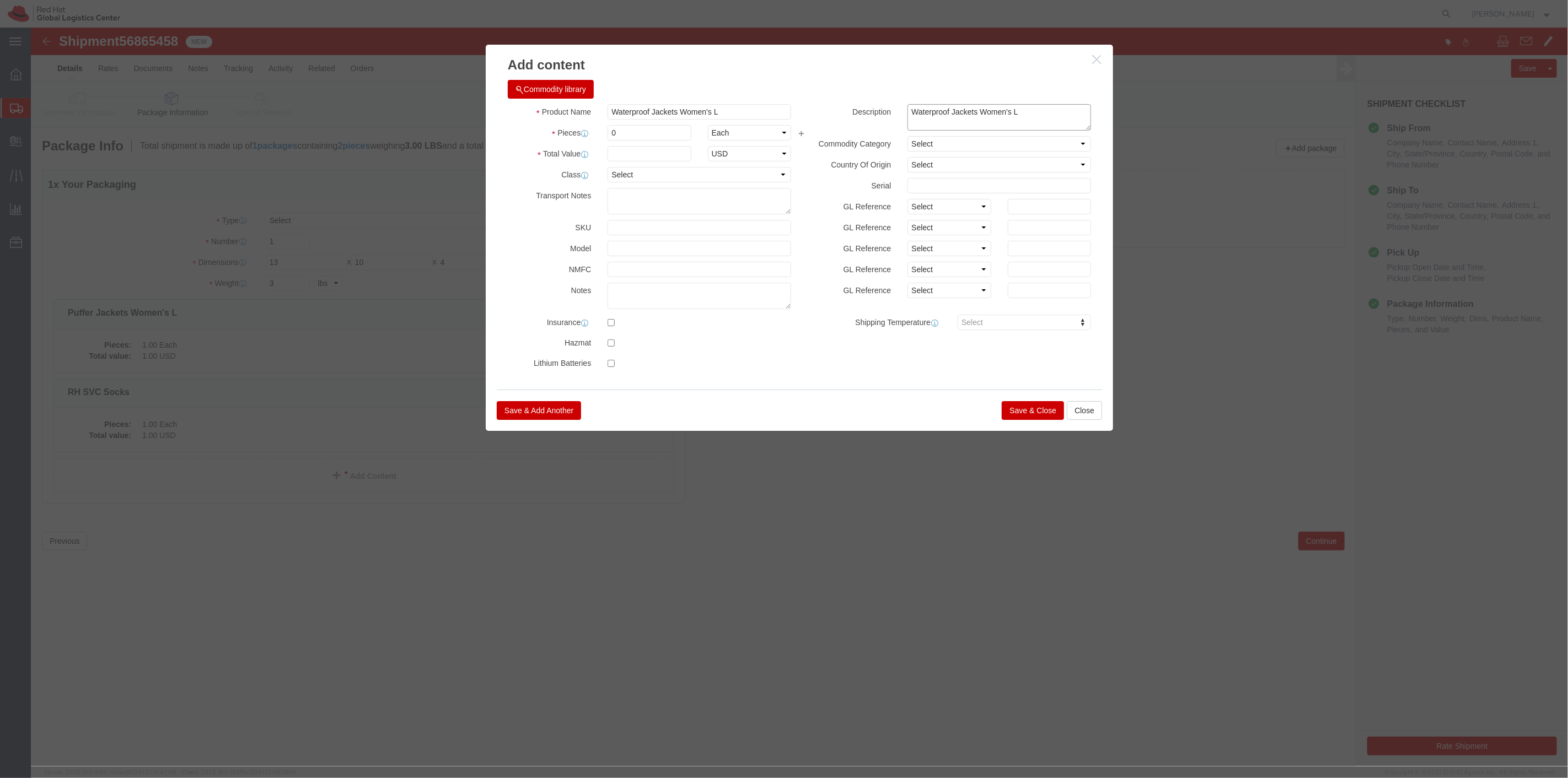
type textarea "Waterproof Jackets Women's L"
drag, startPoint x: 620, startPoint y: 105, endPoint x: 565, endPoint y: 95, distance: 55.9
click div "Pieces 0 Select Bag Barrels 100Board Feet Bottle Box Blister Pack Carats Can Ca…"
type input "1"
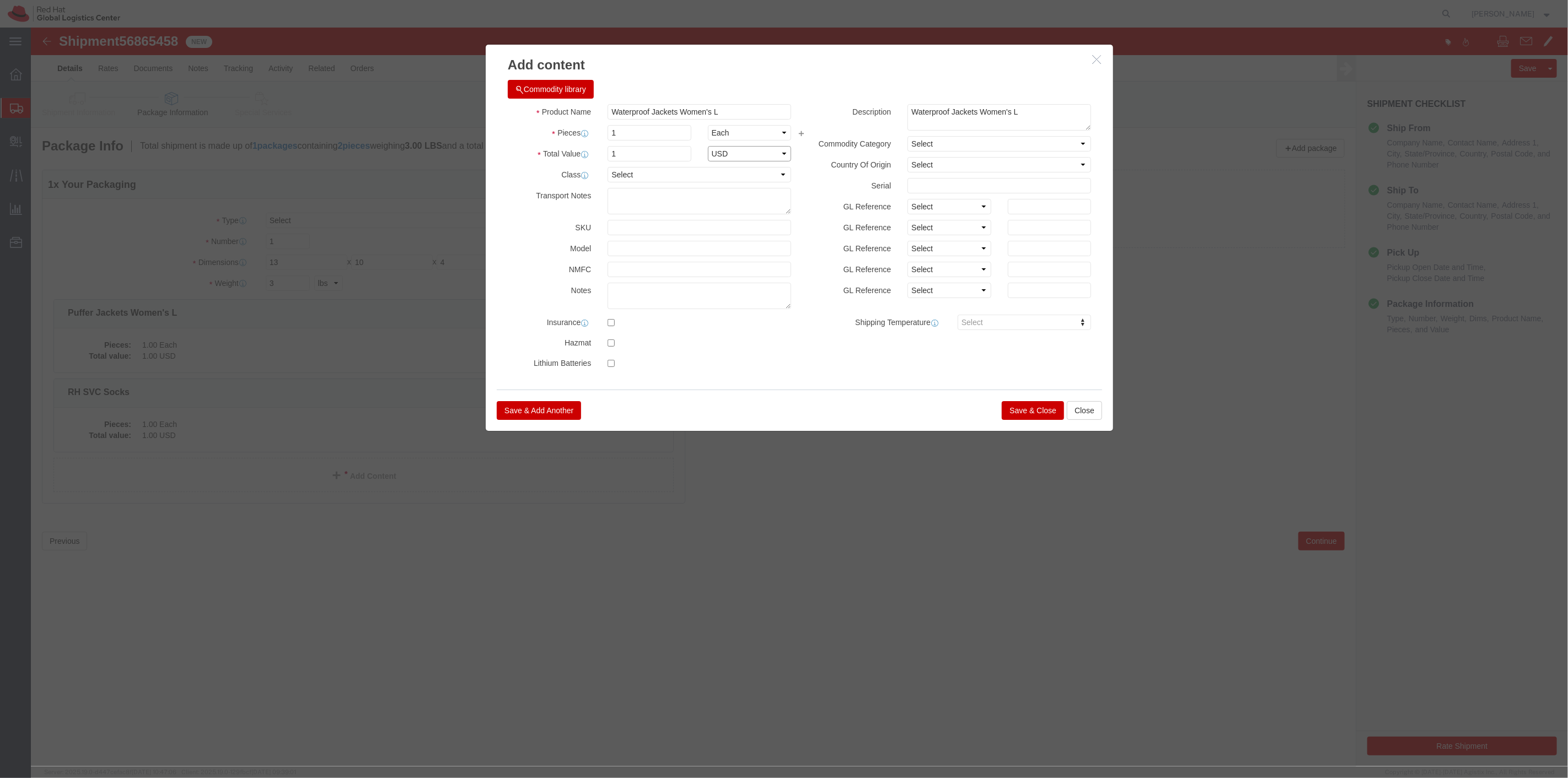
select select "USD"
click button "Save & Close"
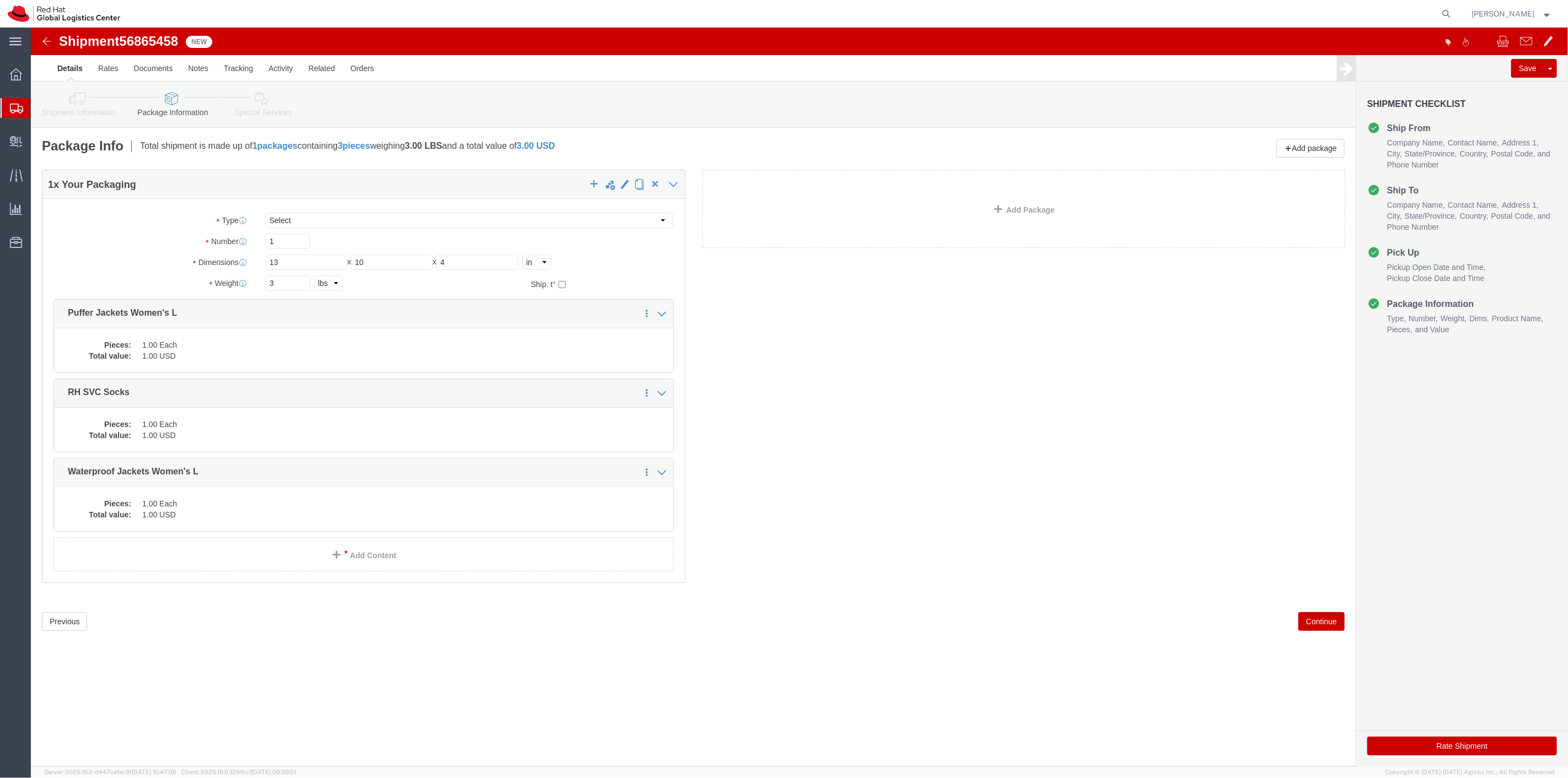
click button "Continue"
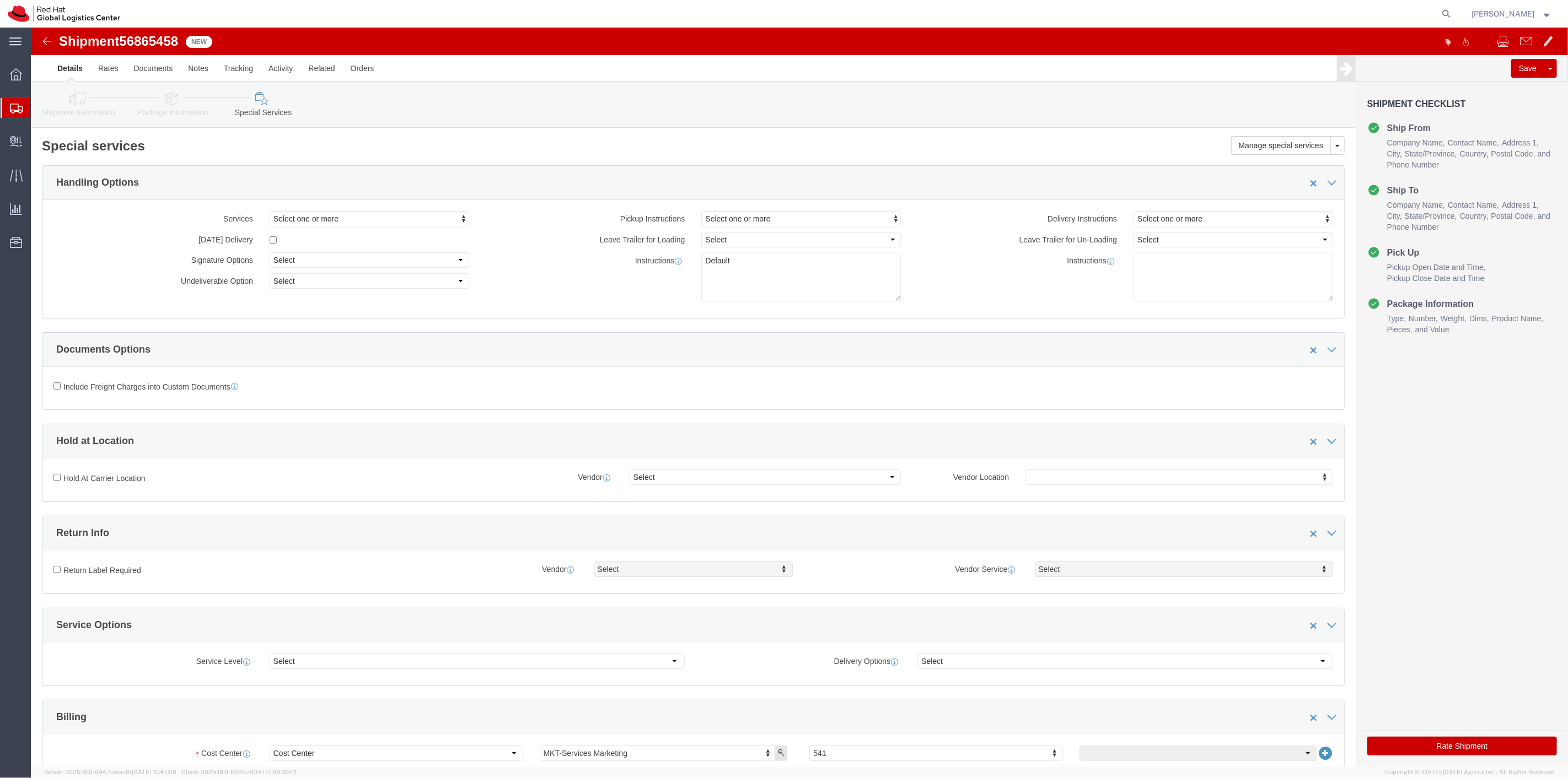
click button "Rate Shipment"
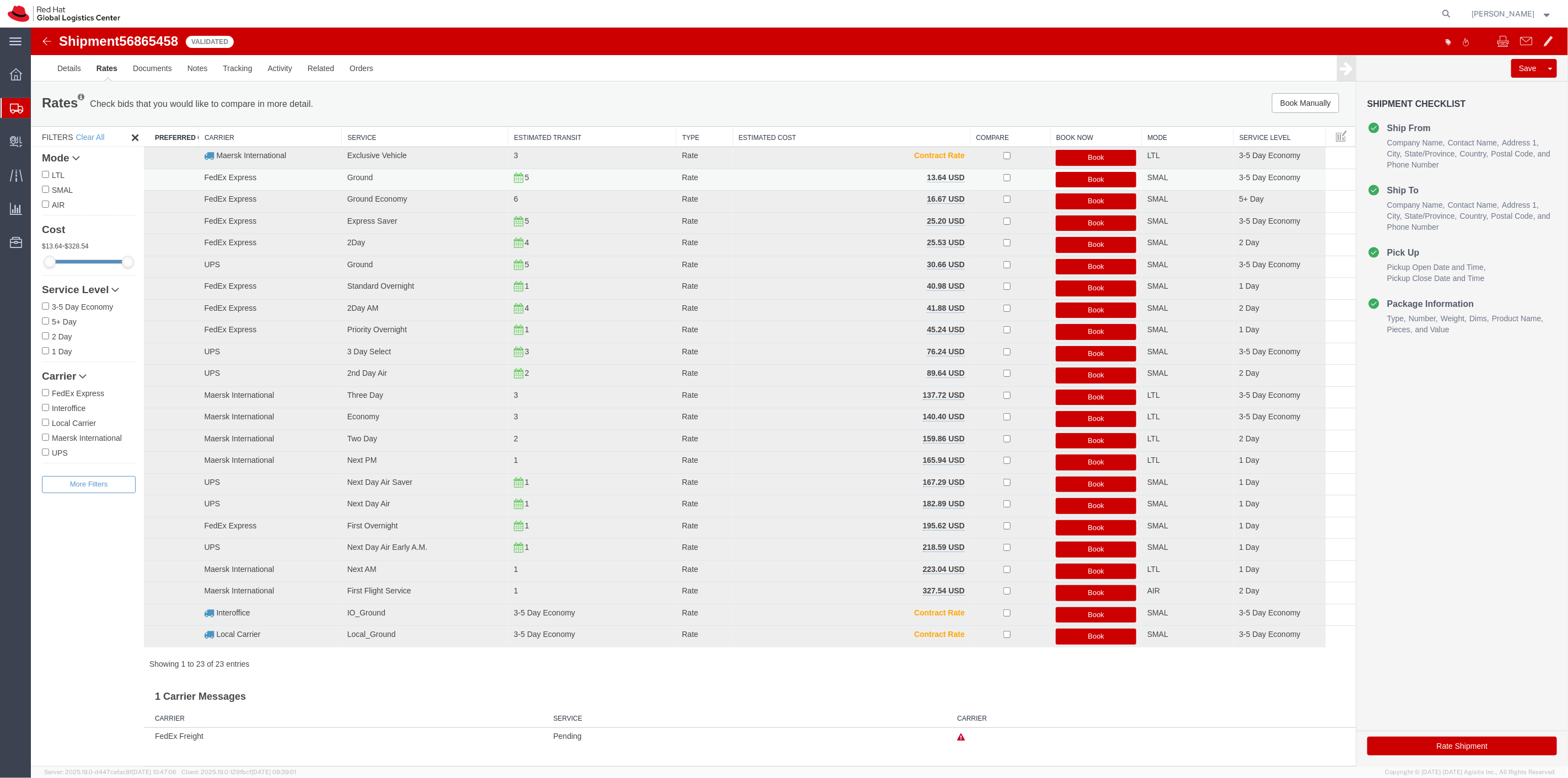
click at [1073, 177] on button "Book" at bounding box center [1096, 180] width 81 height 16
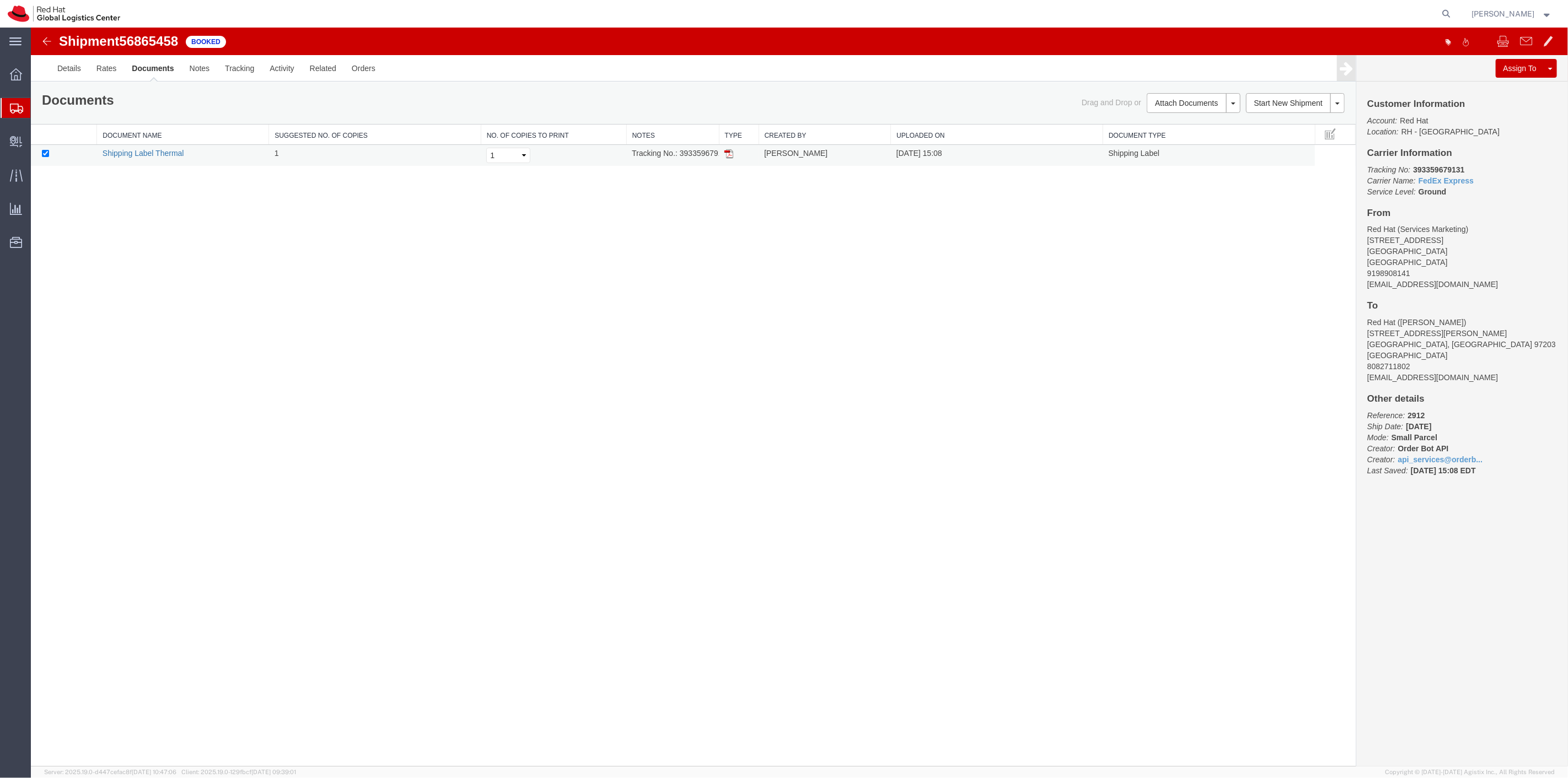
click at [133, 156] on link "Shipping Label Thermal" at bounding box center [142, 153] width 82 height 9
